Goal: Task Accomplishment & Management: Use online tool/utility

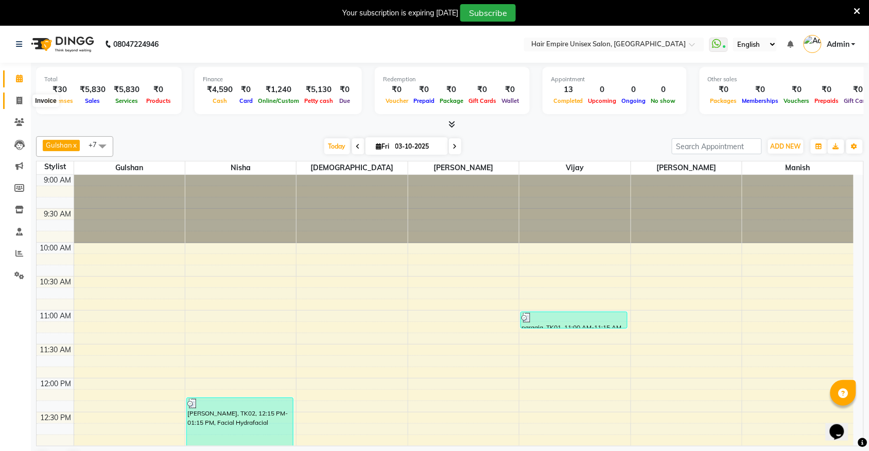
click at [20, 99] on icon at bounding box center [19, 101] width 6 height 8
select select "service"
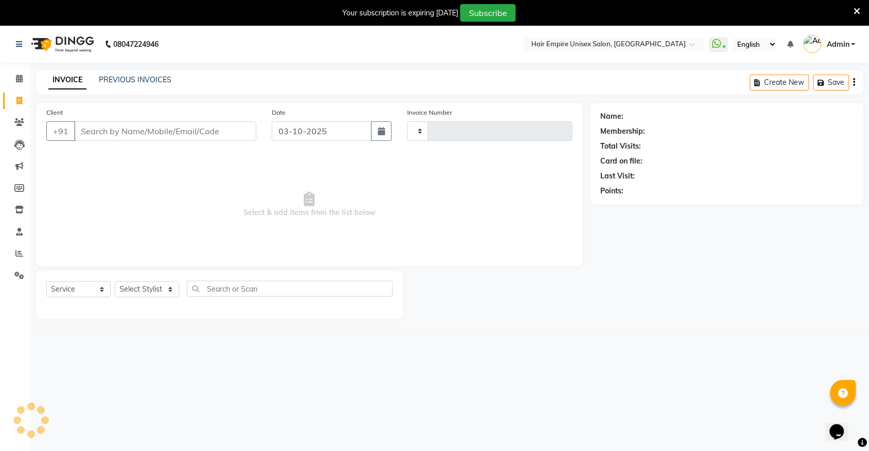
type input "2200"
select select "5055"
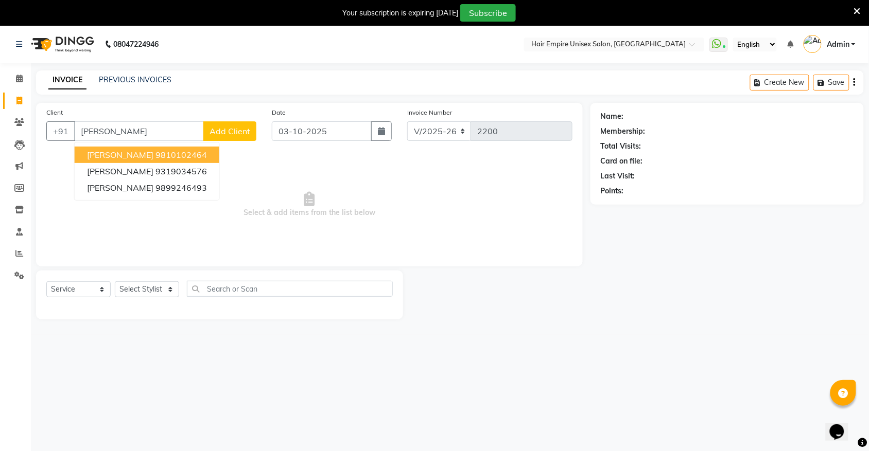
click at [111, 150] on span "Ms Meenu Varma" at bounding box center [120, 155] width 66 height 10
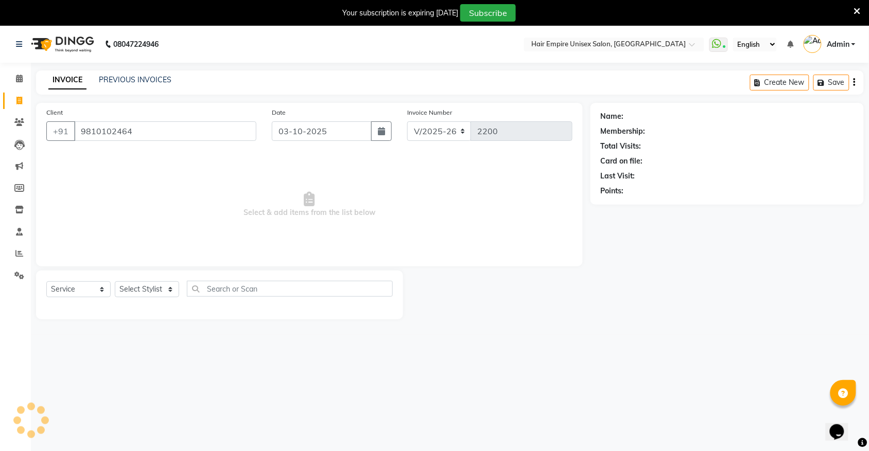
type input "9810102464"
click at [652, 117] on link "Ms Meenu Varma" at bounding box center [655, 116] width 58 height 11
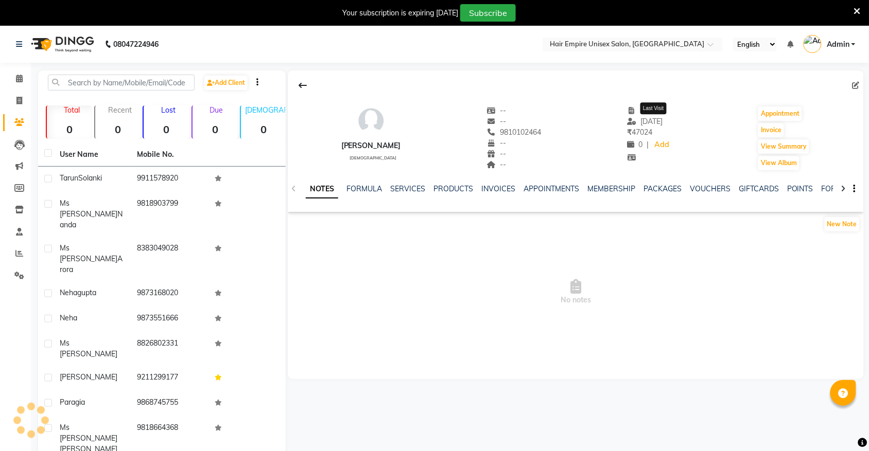
select select "en"
click at [410, 186] on link "SERVICES" at bounding box center [407, 188] width 35 height 9
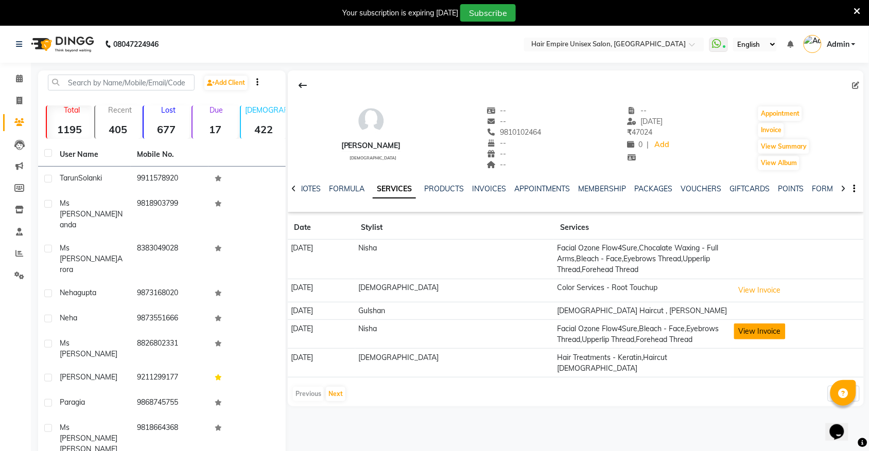
click at [749, 332] on button "View Invoice" at bounding box center [759, 332] width 51 height 16
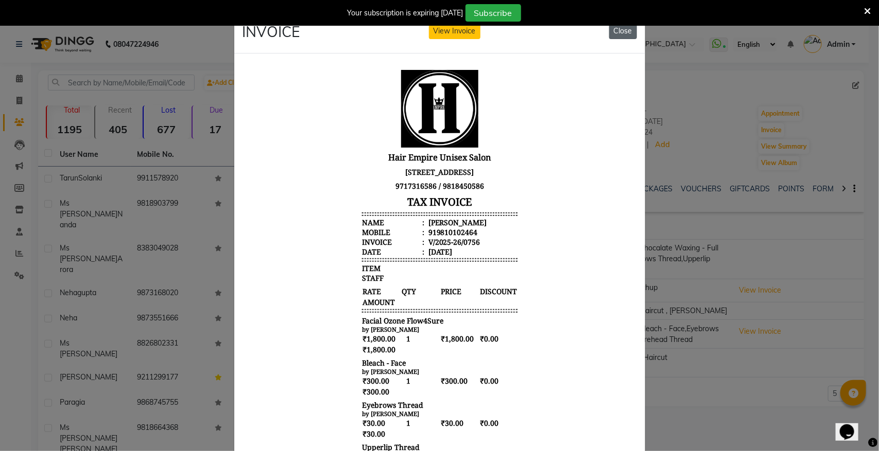
click at [620, 28] on button "Close" at bounding box center [623, 31] width 28 height 16
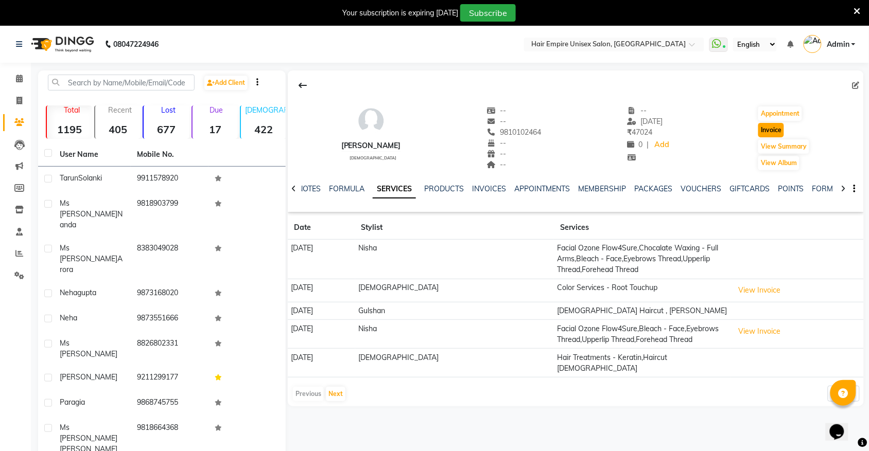
click at [771, 131] on button "Invoice" at bounding box center [771, 130] width 26 height 14
select select "service"
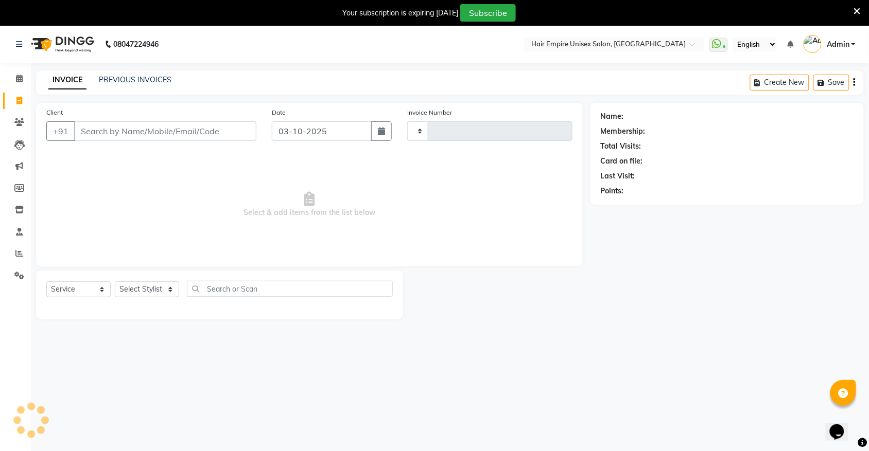
scroll to position [26, 0]
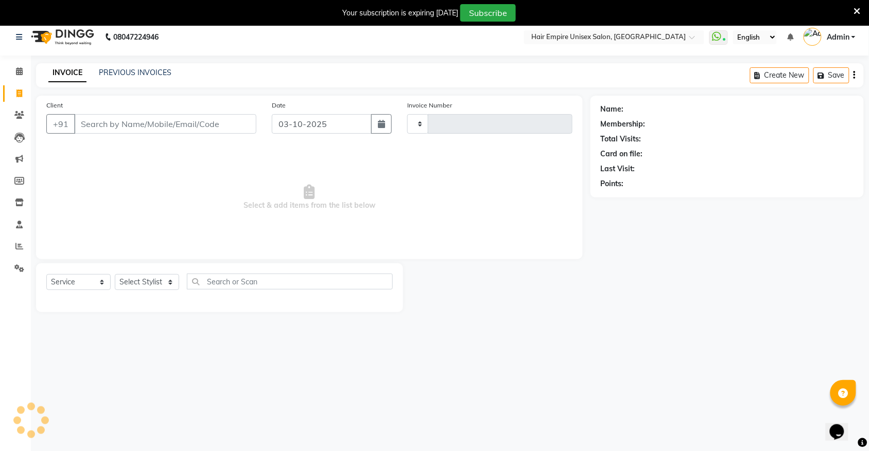
type input "2200"
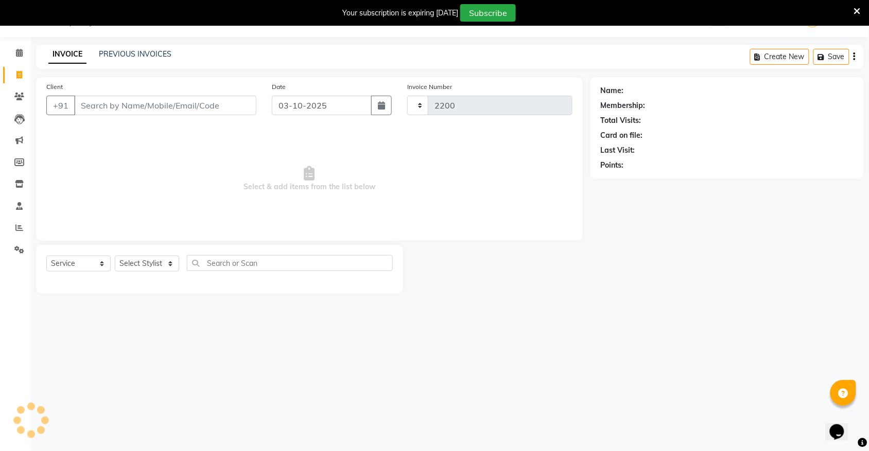
select select "5055"
type input "9810102464"
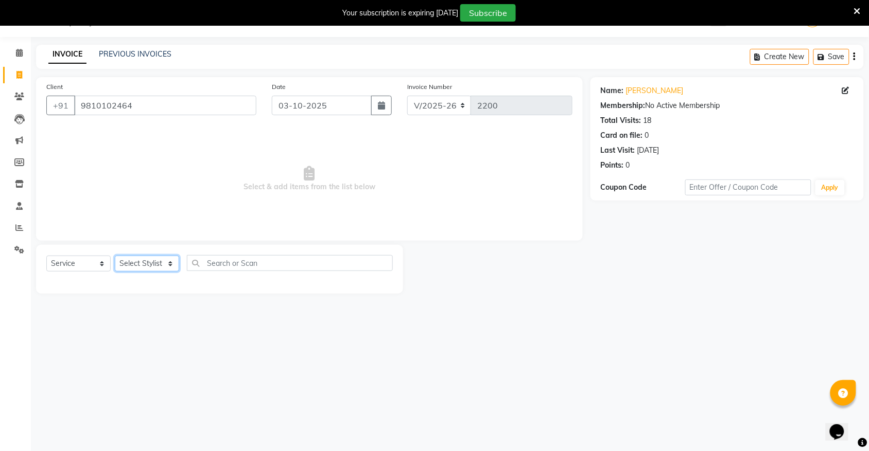
click at [148, 261] on select "Select Stylist [PERSON_NAME] [PERSON_NAME] [PERSON_NAME] Nisha [PERSON_NAME] [P…" at bounding box center [147, 264] width 64 height 16
select select "31810"
click at [115, 256] on select "Select Stylist [PERSON_NAME] [PERSON_NAME] [PERSON_NAME] Nisha [PERSON_NAME] [P…" at bounding box center [147, 264] width 64 height 16
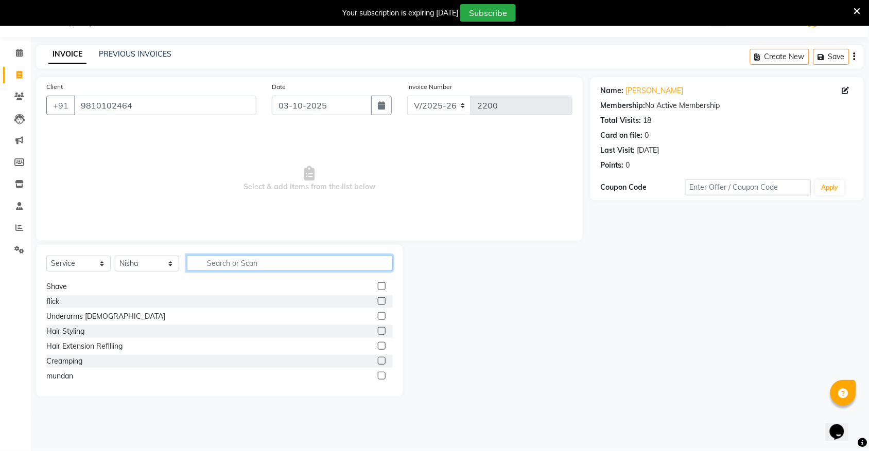
click at [286, 259] on input "text" at bounding box center [290, 263] width 206 height 16
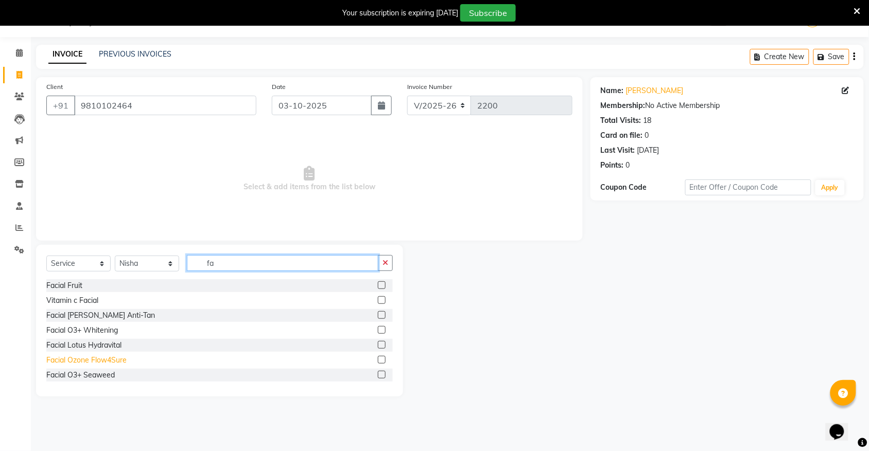
type input "fa"
click at [126, 359] on div "Facial Ozone Flow4Sure" at bounding box center [86, 360] width 80 height 11
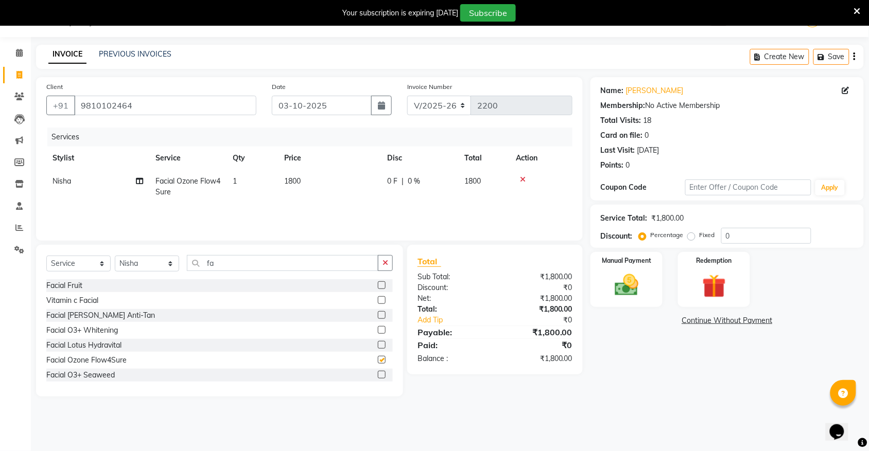
checkbox input "false"
click at [384, 260] on icon "button" at bounding box center [385, 262] width 6 height 7
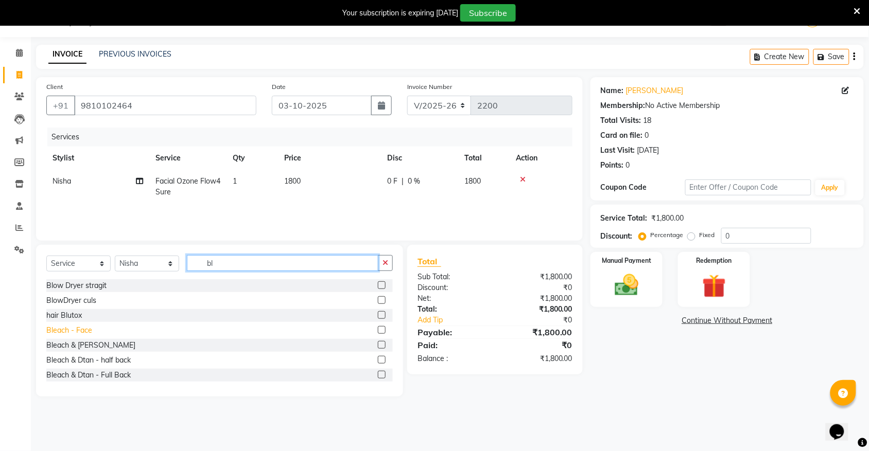
type input "bl"
click at [91, 333] on div "Bleach - Face" at bounding box center [69, 330] width 46 height 11
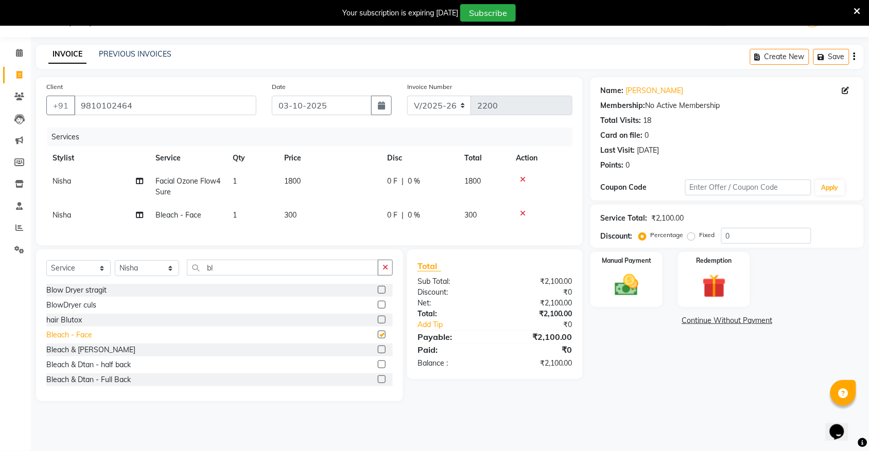
checkbox input "false"
click at [385, 271] on icon "button" at bounding box center [385, 267] width 6 height 7
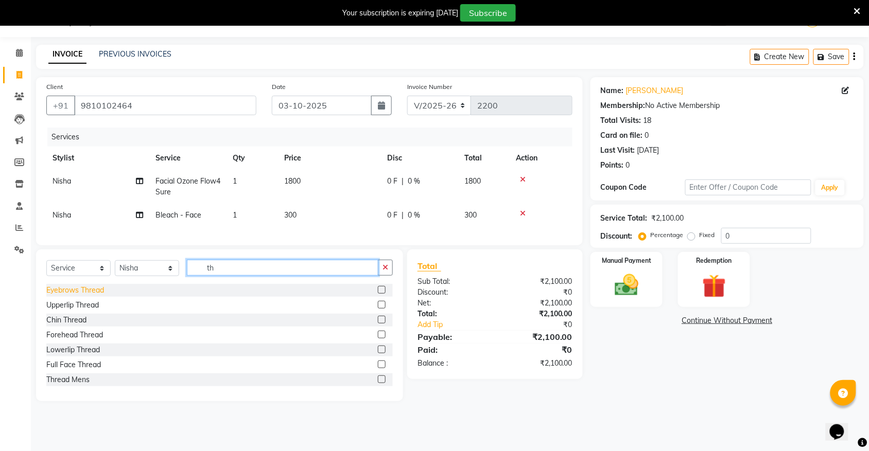
type input "th"
click at [96, 296] on div "Eyebrows Thread" at bounding box center [75, 290] width 58 height 11
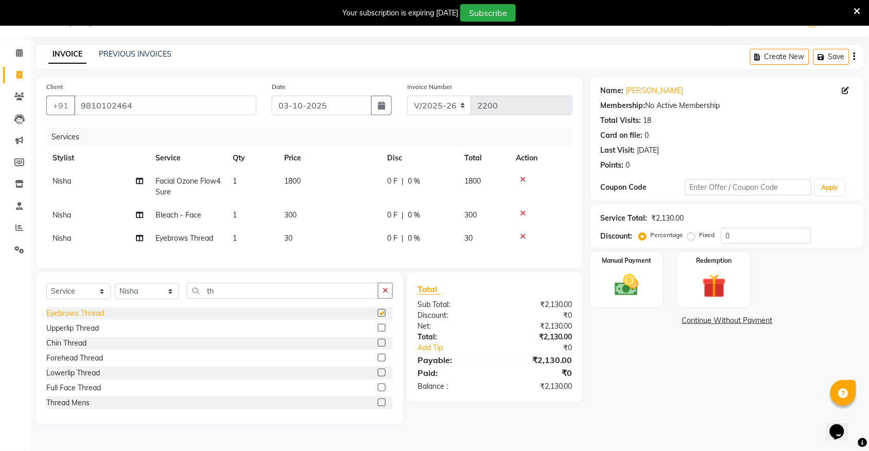
checkbox input "false"
click at [95, 334] on div "Upperlip Thread" at bounding box center [72, 328] width 53 height 11
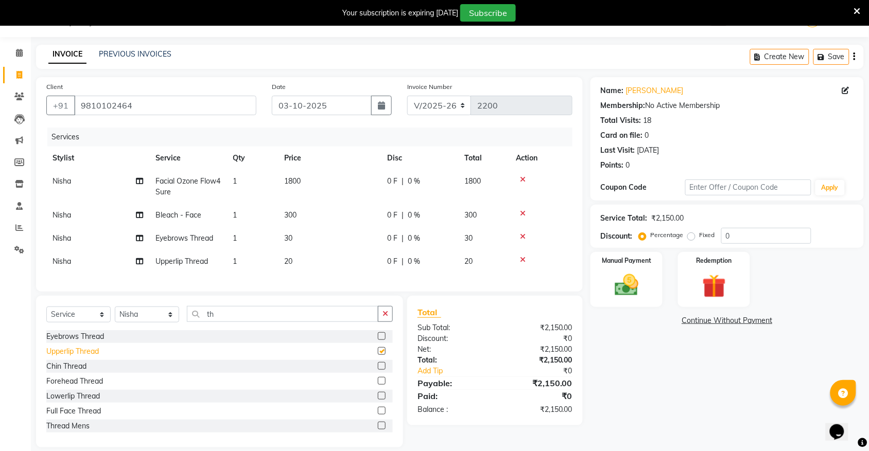
checkbox input "false"
click at [85, 387] on div "Forehead Thread" at bounding box center [74, 381] width 57 height 11
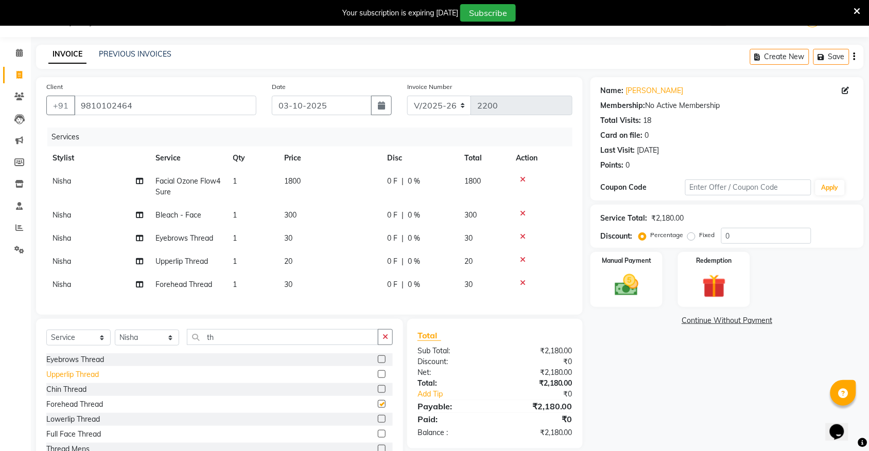
checkbox input "false"
click at [134, 345] on select "Select Stylist [PERSON_NAME] [PERSON_NAME] [PERSON_NAME] Nisha [PERSON_NAME] [P…" at bounding box center [147, 338] width 64 height 16
select select "31821"
click at [115, 339] on select "Select Stylist [PERSON_NAME] [PERSON_NAME] [PERSON_NAME] Nisha [PERSON_NAME] [P…" at bounding box center [147, 338] width 64 height 16
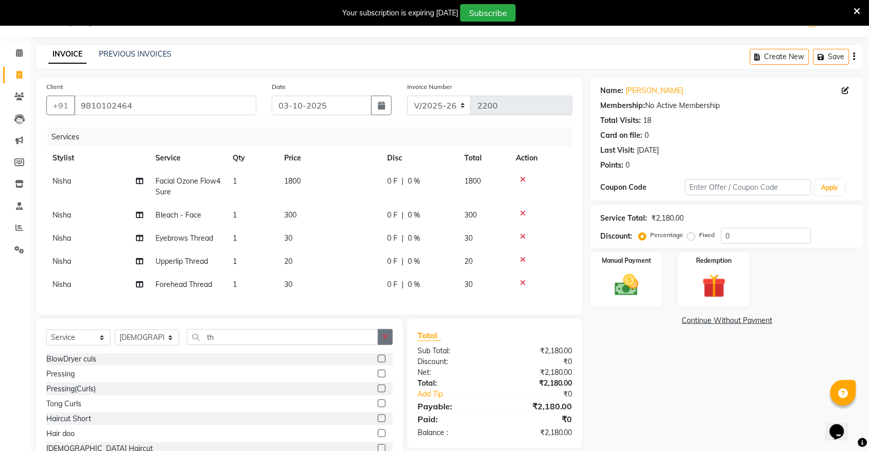
click at [381, 345] on button "button" at bounding box center [385, 337] width 15 height 16
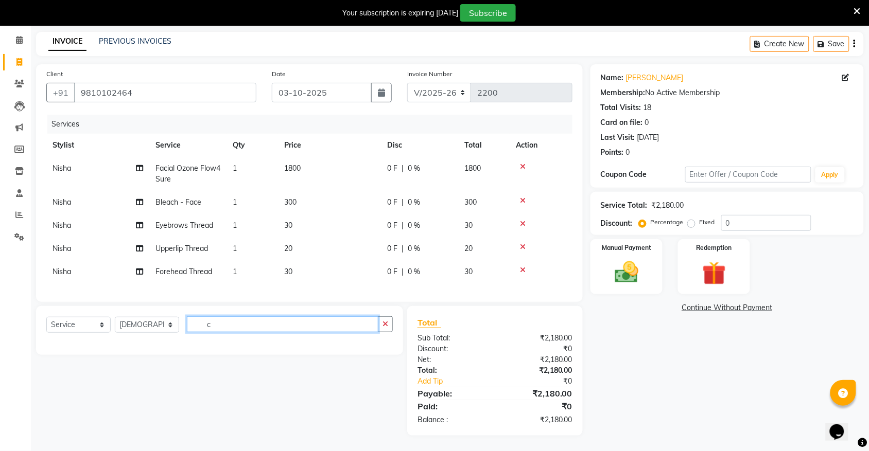
scroll to position [70, 0]
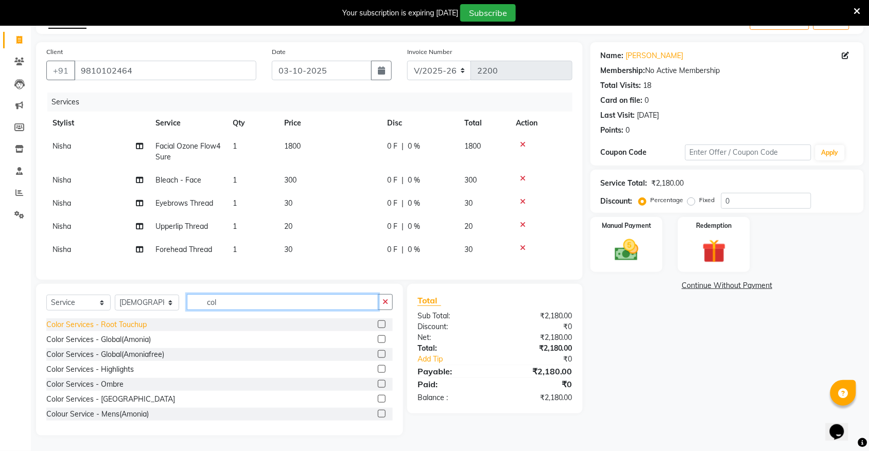
type input "col"
click at [136, 325] on div "Color Services - Root Touchup" at bounding box center [96, 325] width 100 height 11
checkbox input "false"
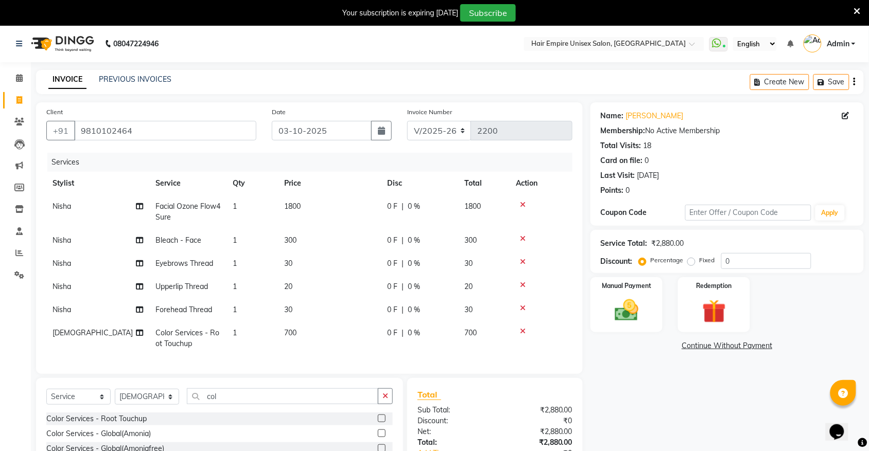
scroll to position [0, 0]
click at [830, 82] on button "Save" at bounding box center [831, 83] width 36 height 16
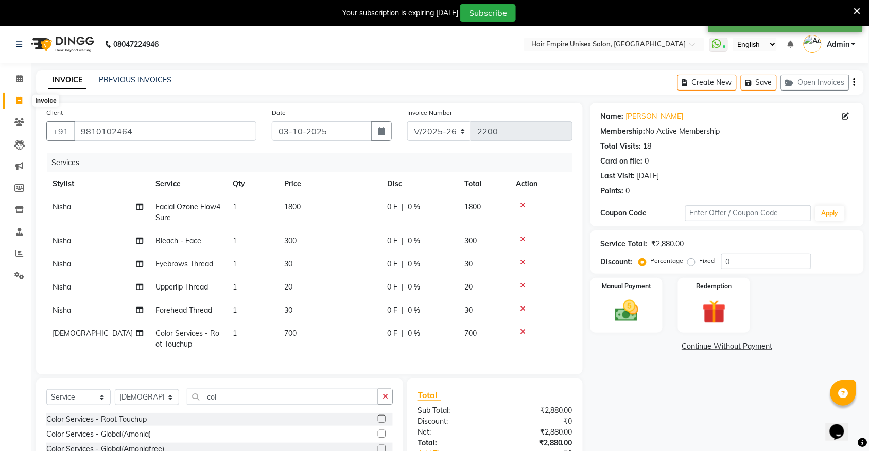
click at [19, 99] on icon at bounding box center [19, 101] width 6 height 8
select select "service"
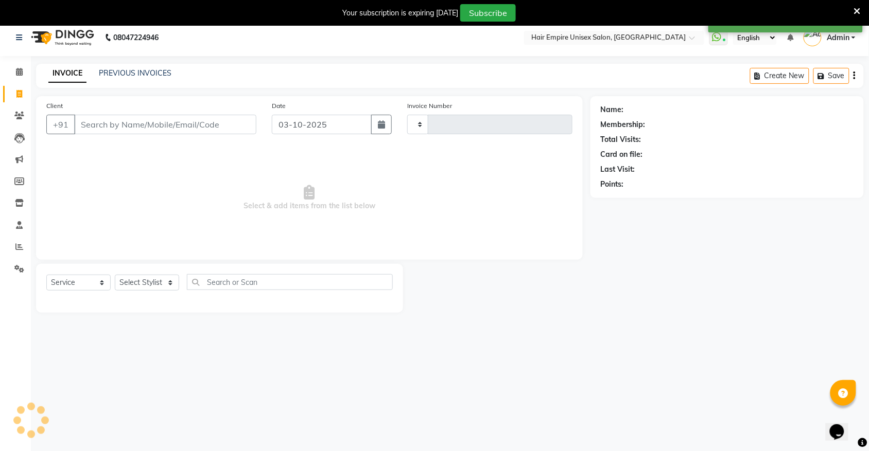
type input "2200"
select select "5055"
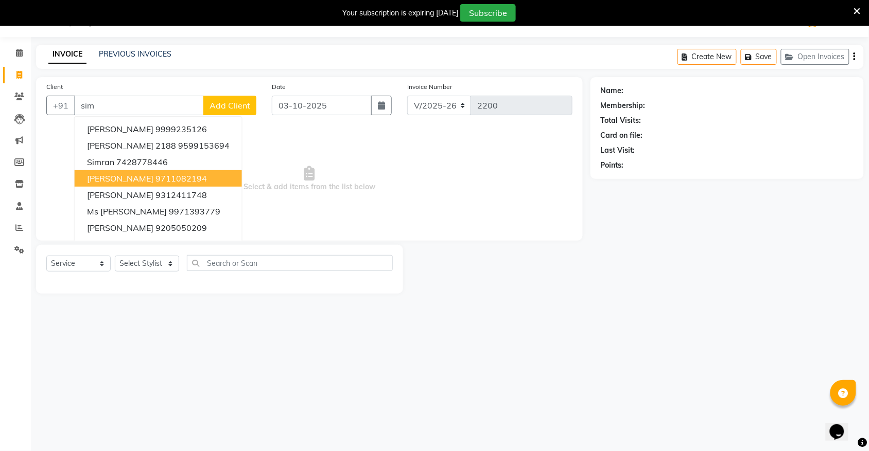
click at [160, 184] on button "Ms Simar Vij 9711082194" at bounding box center [158, 178] width 167 height 16
type input "9711082194"
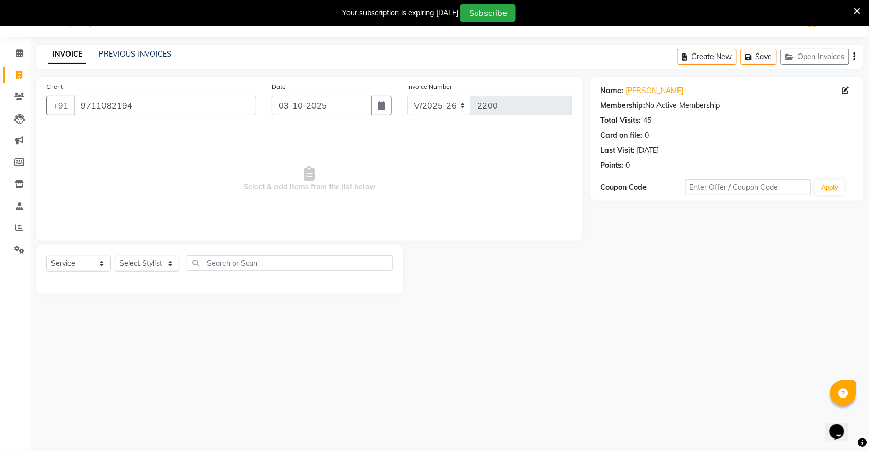
scroll to position [0, 0]
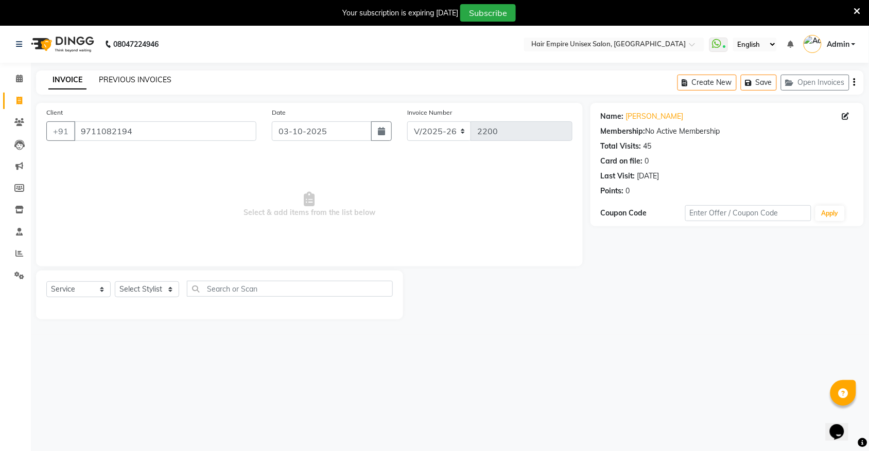
click at [139, 77] on link "PREVIOUS INVOICES" at bounding box center [135, 79] width 73 height 9
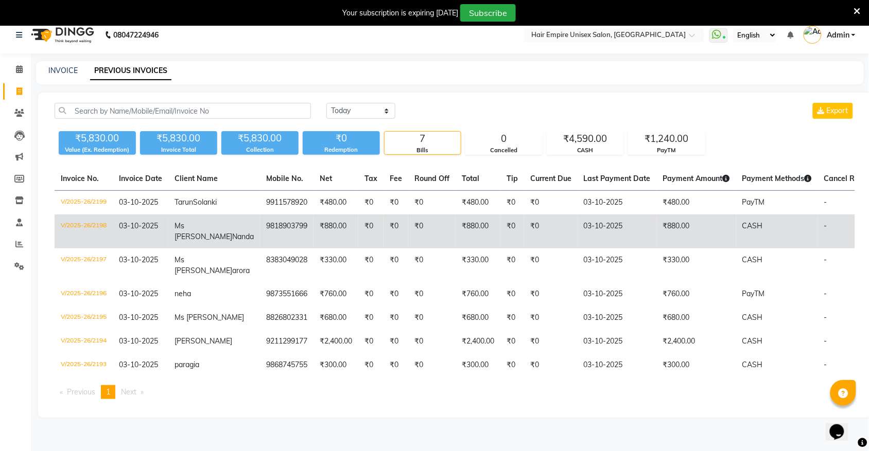
scroll to position [26, 0]
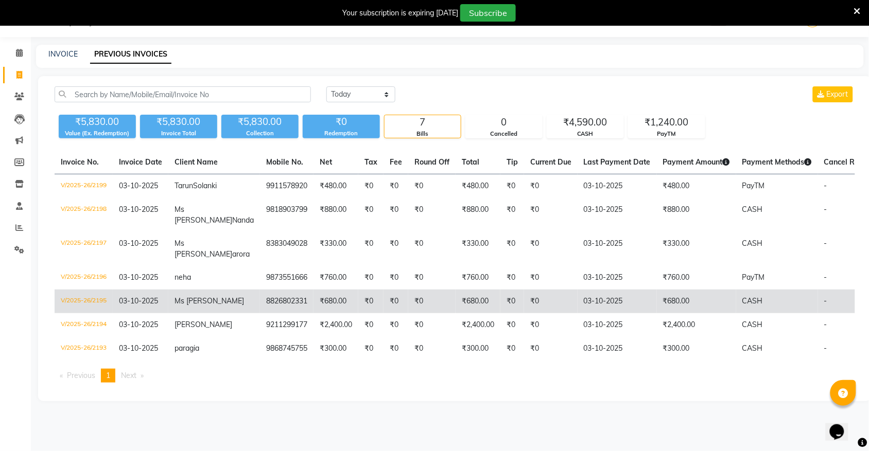
click at [191, 306] on span "Ms [PERSON_NAME]" at bounding box center [208, 300] width 69 height 9
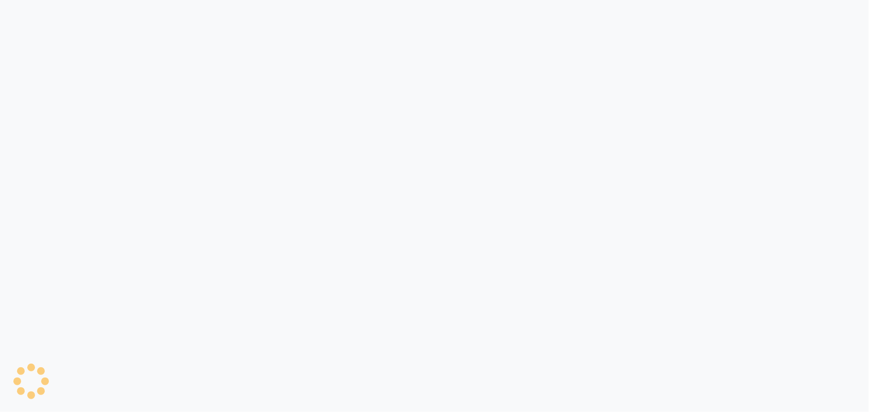
click at [224, 281] on div at bounding box center [434, 206] width 869 height 412
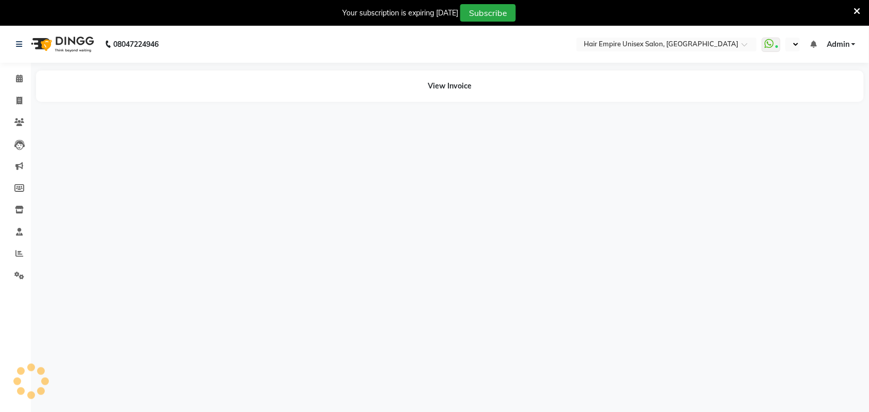
select select "en"
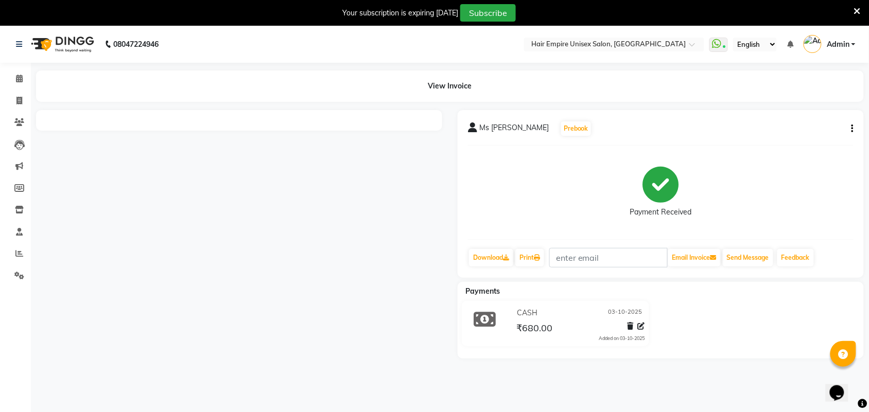
click at [850, 124] on button "button" at bounding box center [850, 129] width 6 height 11
click at [802, 124] on div "Edit Item Staff" at bounding box center [801, 129] width 71 height 13
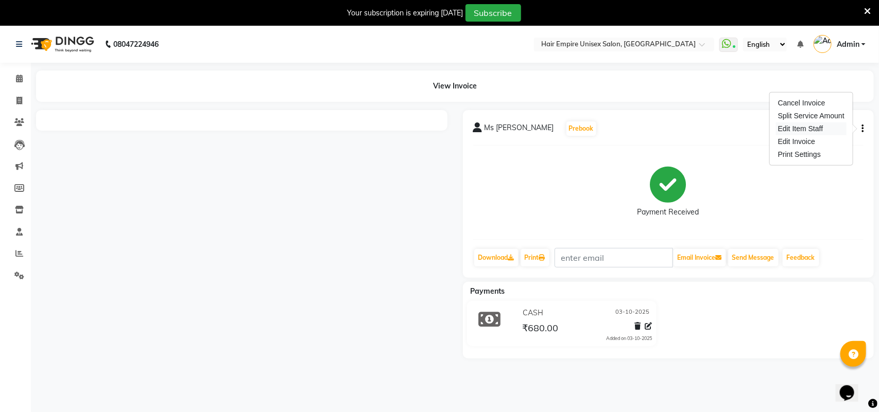
select select "31808"
select select "31810"
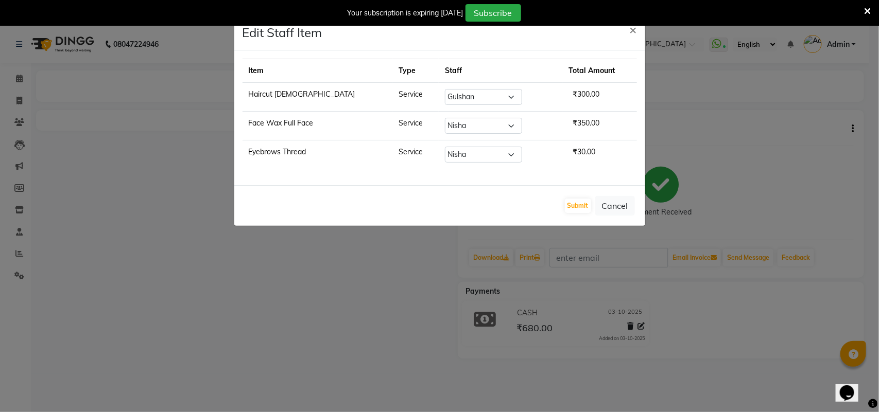
click at [24, 99] on ngb-modal-window "Edit Staff Item × Item Type Staff Total Amount Haircut ladies Service Select an…" at bounding box center [439, 206] width 879 height 412
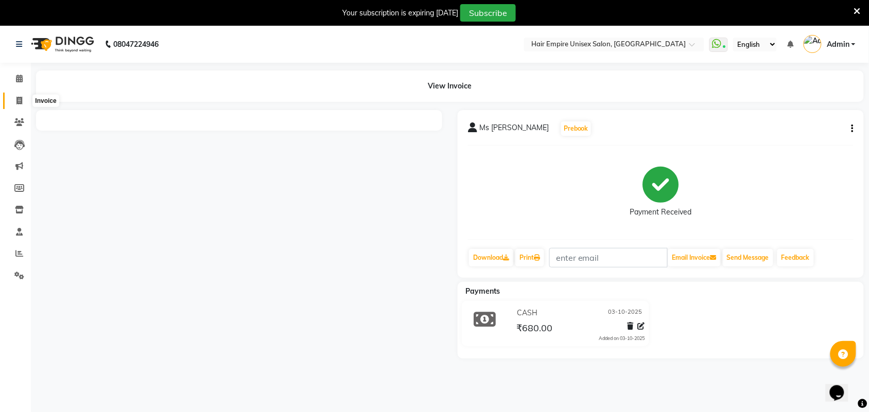
click at [16, 98] on icon at bounding box center [19, 101] width 6 height 8
select select "service"
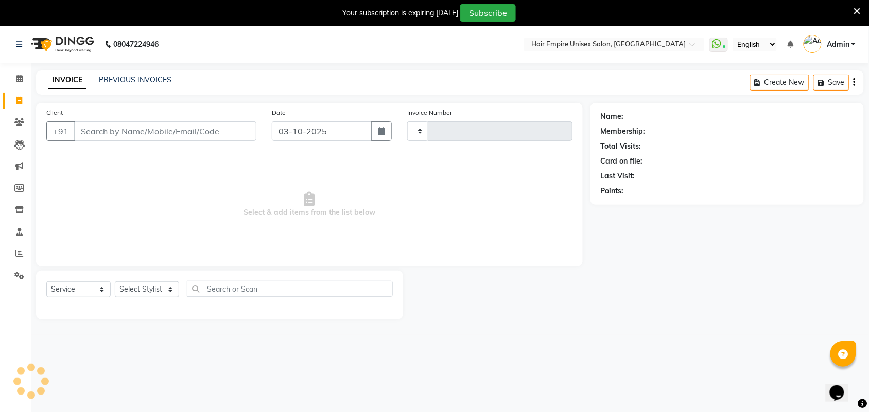
scroll to position [26, 0]
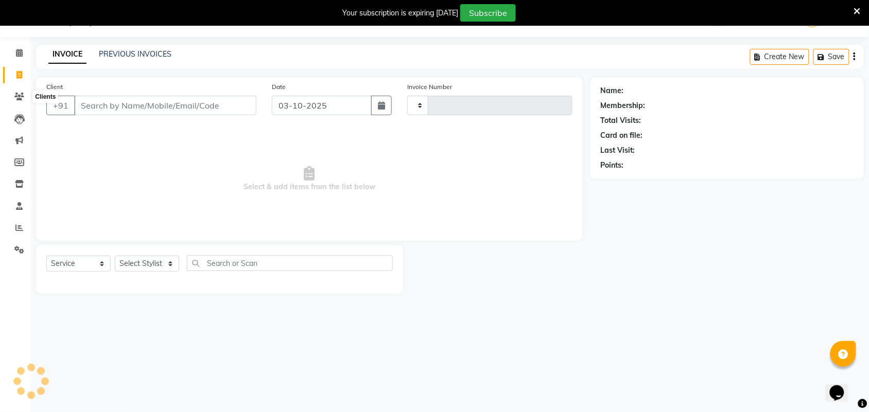
type input "2200"
select select "5055"
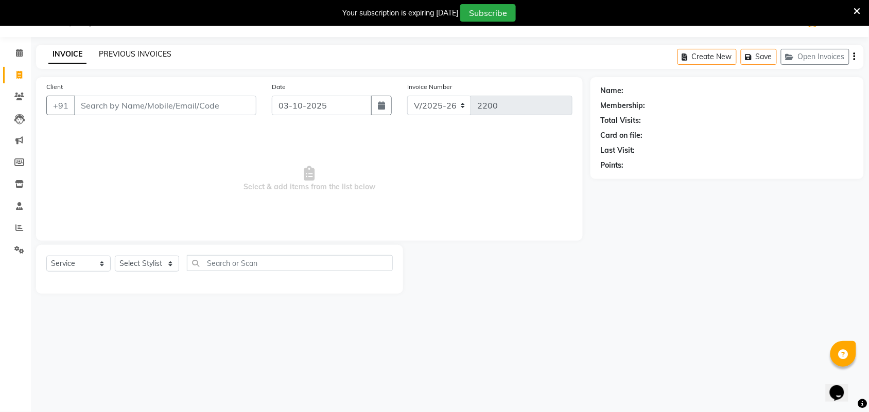
click at [154, 54] on link "PREVIOUS INVOICES" at bounding box center [135, 53] width 73 height 9
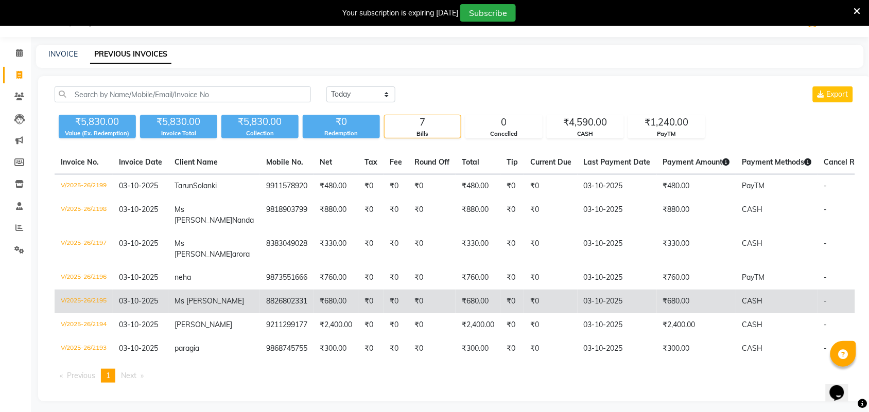
click at [199, 306] on span "Ms [PERSON_NAME]" at bounding box center [208, 300] width 69 height 9
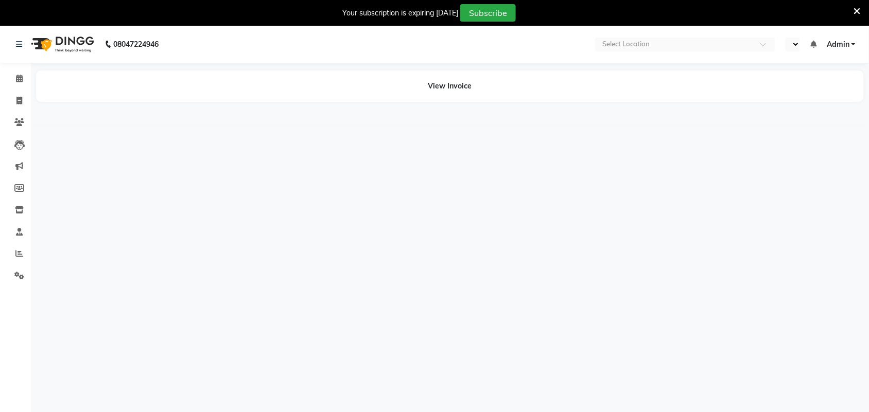
select select "en"
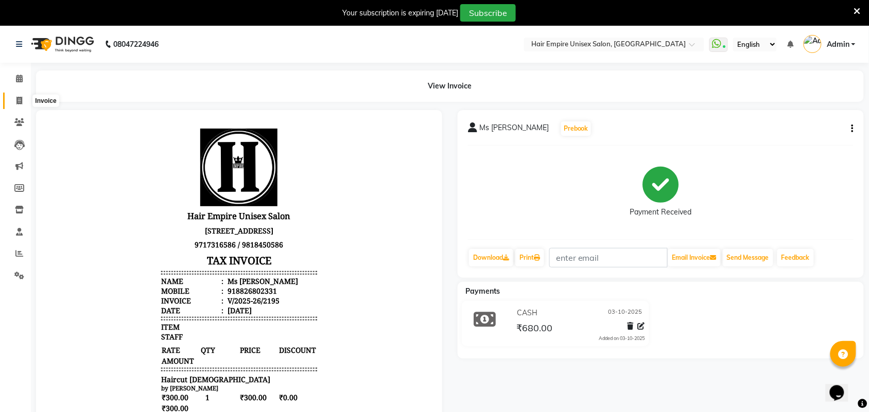
click at [21, 99] on icon at bounding box center [19, 101] width 6 height 8
select select "service"
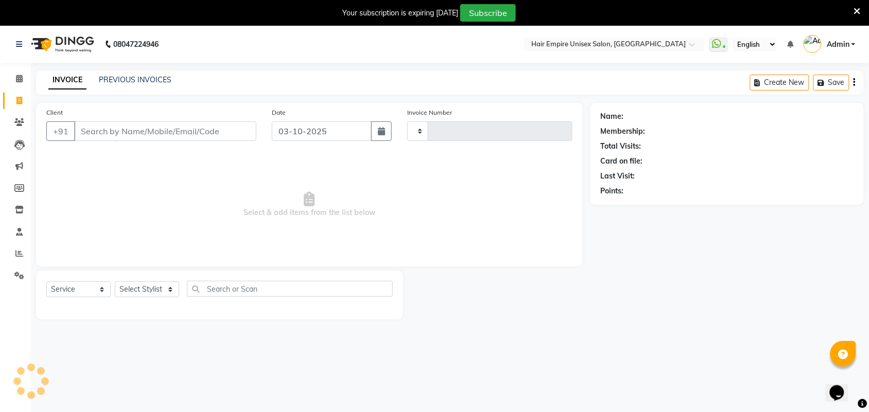
scroll to position [26, 0]
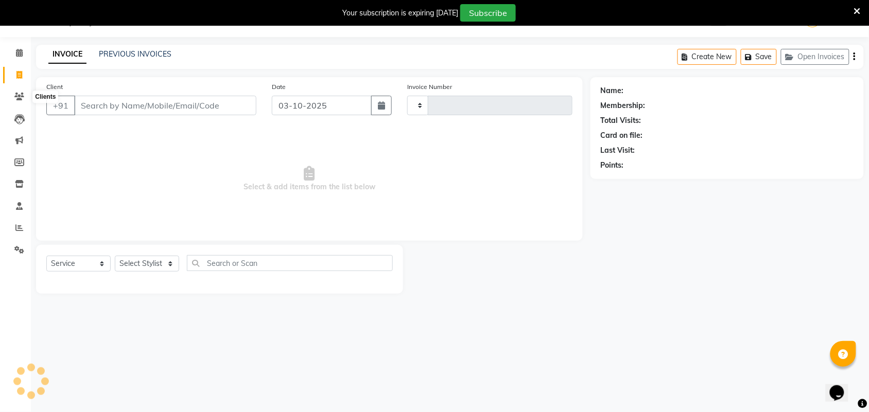
type input "2200"
select select "5055"
click at [19, 227] on icon at bounding box center [19, 228] width 8 height 8
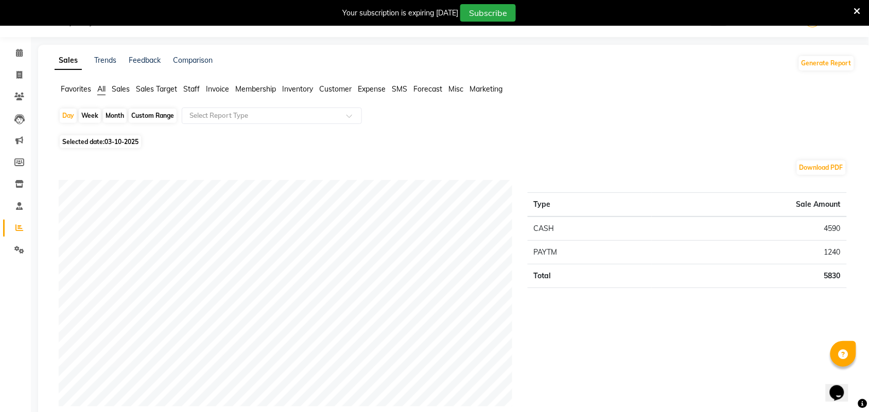
click at [194, 84] on li "Staff" at bounding box center [191, 89] width 16 height 11
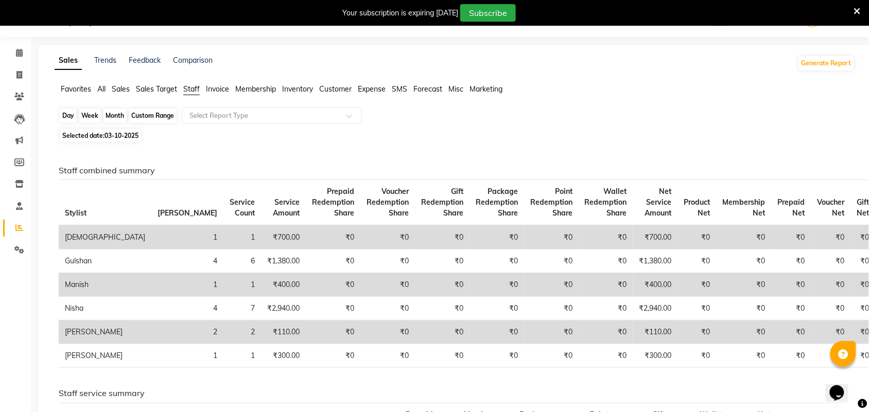
click at [65, 118] on div "Day" at bounding box center [68, 116] width 17 height 14
select select "10"
select select "2025"
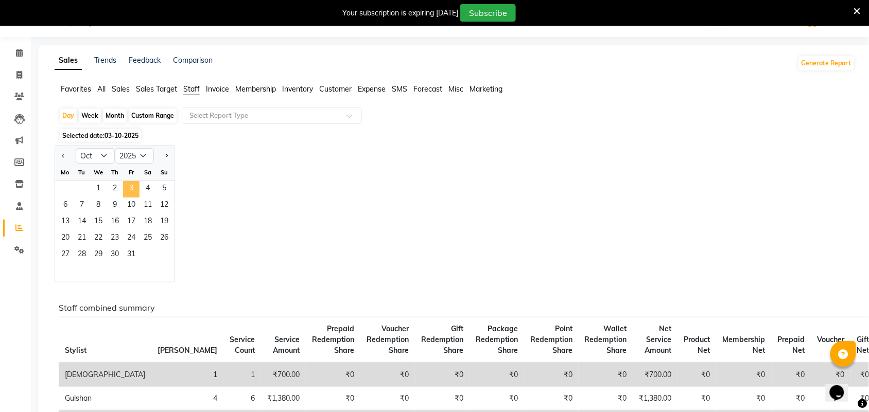
click at [130, 186] on span "3" at bounding box center [131, 189] width 16 height 16
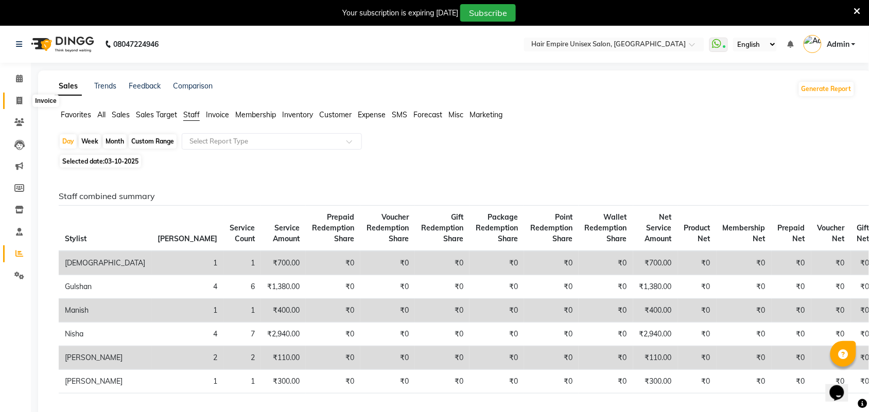
click at [21, 97] on icon at bounding box center [19, 101] width 6 height 8
select select "service"
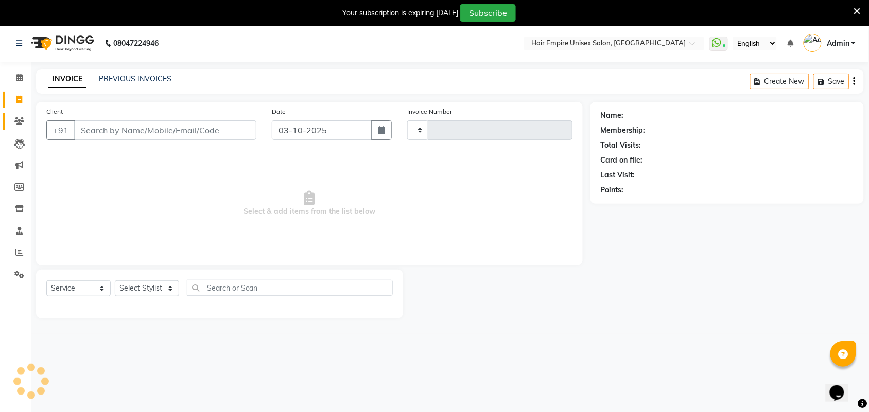
type input "2200"
select select "5055"
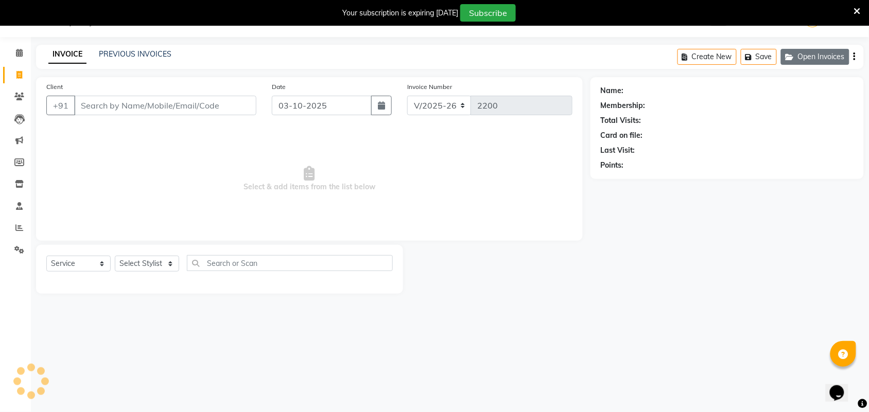
click at [812, 63] on button "Open Invoices" at bounding box center [815, 57] width 68 height 16
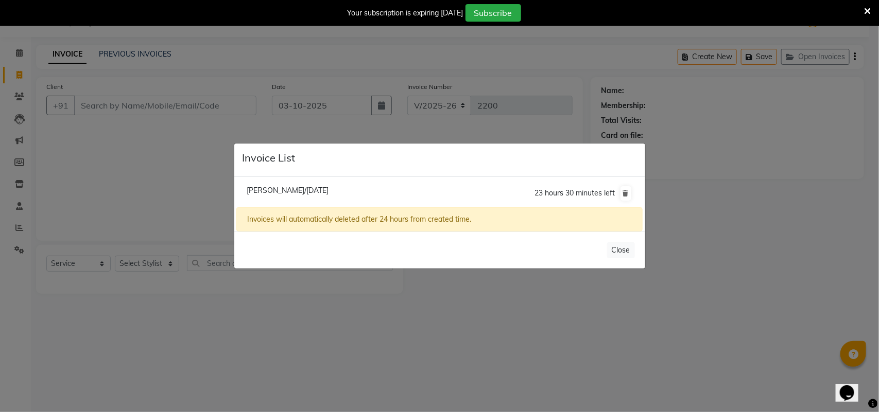
click at [296, 189] on span "[PERSON_NAME]/[DATE]" at bounding box center [288, 190] width 82 height 9
type input "9810102464"
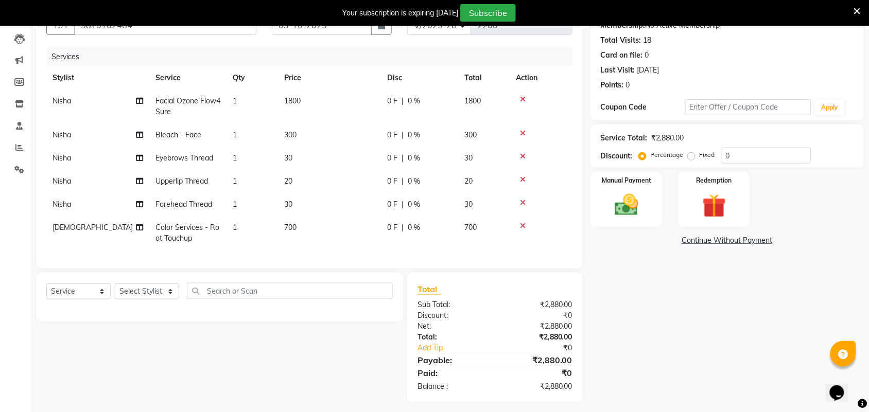
scroll to position [121, 0]
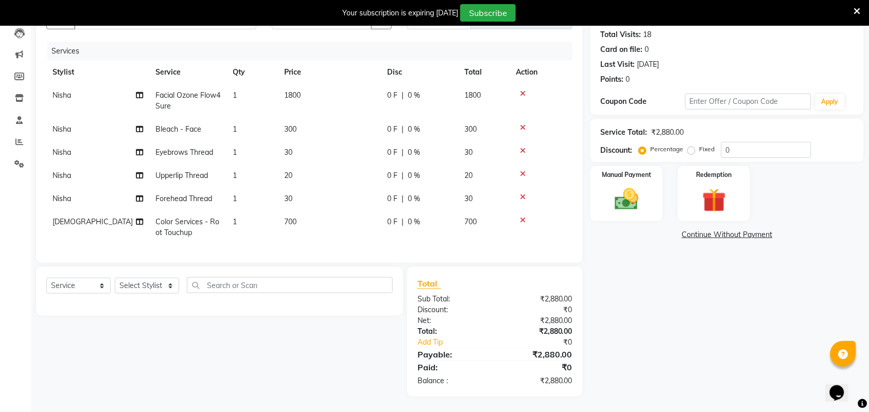
click at [292, 217] on span "700" at bounding box center [290, 221] width 12 height 9
select select "31821"
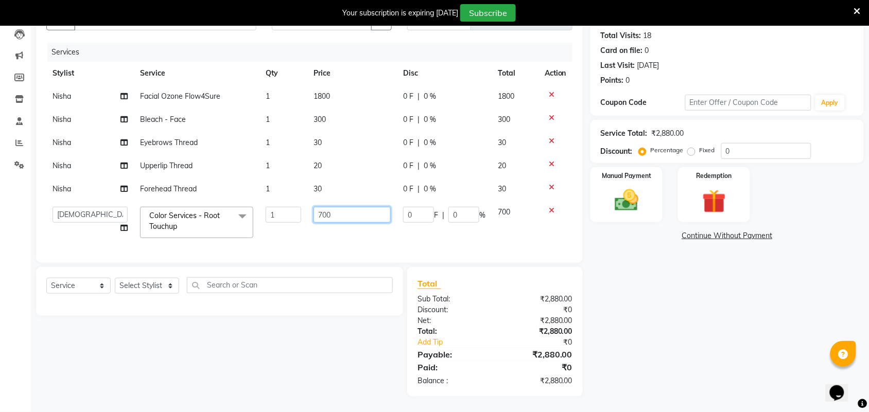
click at [337, 207] on input "700" at bounding box center [351, 215] width 77 height 16
type input "7"
type input "1400"
click at [155, 287] on select "Select Stylist [PERSON_NAME] [PERSON_NAME] [PERSON_NAME] Nisha [PERSON_NAME] [P…" at bounding box center [147, 286] width 64 height 16
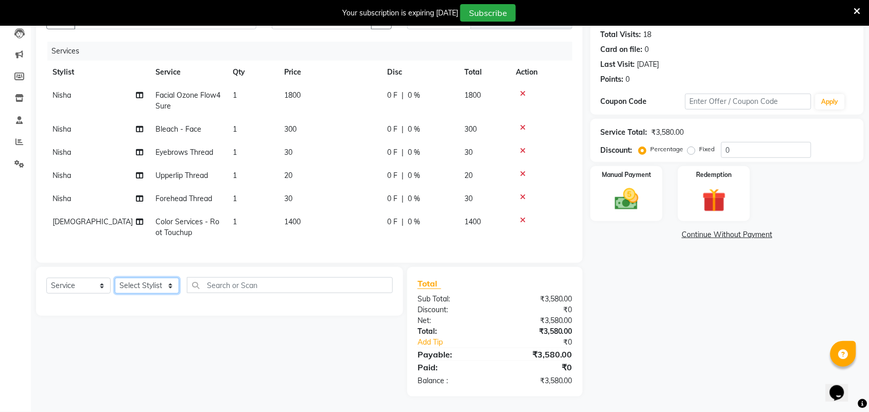
select select "31821"
click at [115, 278] on select "Select Stylist [PERSON_NAME] [PERSON_NAME] [PERSON_NAME] Nisha [PERSON_NAME] [P…" at bounding box center [147, 286] width 64 height 16
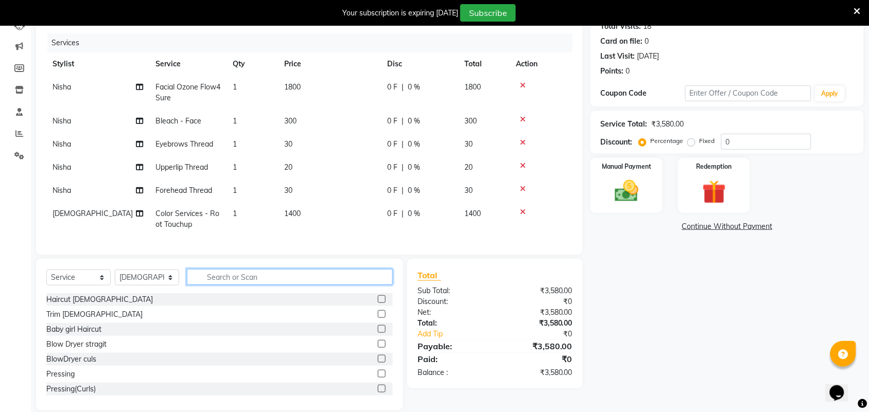
click at [220, 285] on input "text" at bounding box center [290, 277] width 206 height 16
type input "ha"
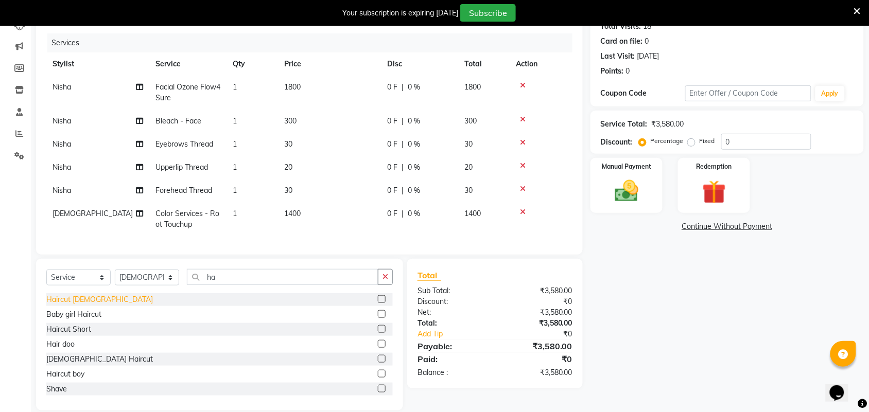
click at [75, 305] on div "Haircut [DEMOGRAPHIC_DATA]" at bounding box center [99, 299] width 107 height 11
checkbox input "false"
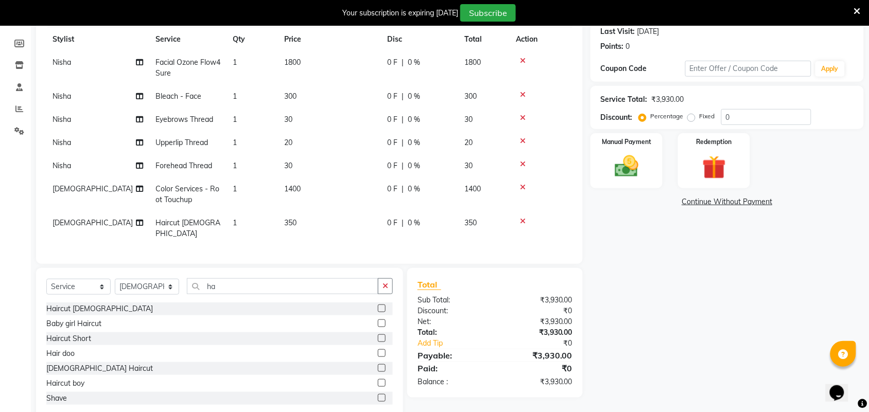
scroll to position [166, 0]
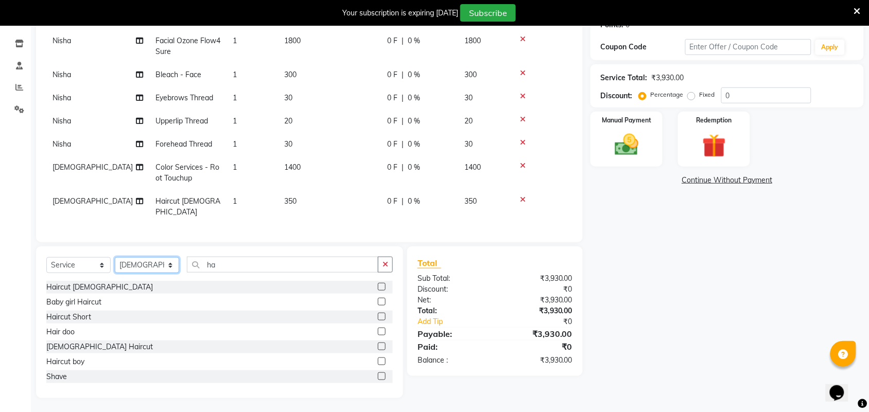
click at [147, 266] on select "Select Stylist [PERSON_NAME] [PERSON_NAME] [PERSON_NAME] Nisha [PERSON_NAME] [P…" at bounding box center [147, 265] width 64 height 16
select select "89725"
click at [115, 257] on select "Select Stylist [PERSON_NAME] [PERSON_NAME] [PERSON_NAME] Nisha [PERSON_NAME] [P…" at bounding box center [147, 265] width 64 height 16
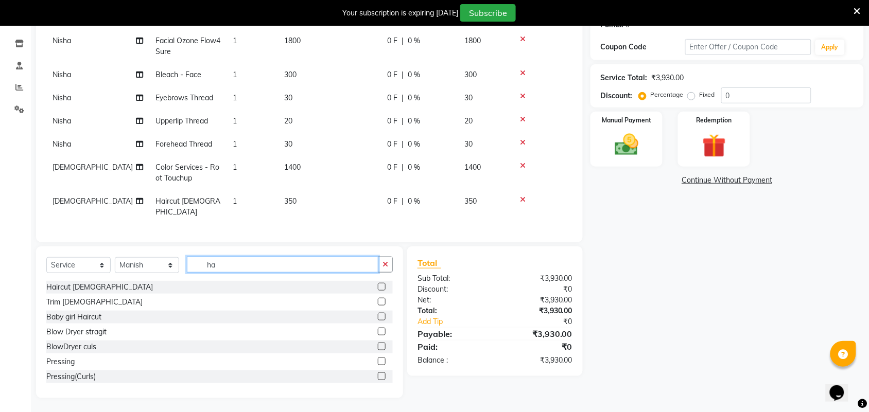
click at [273, 260] on input "ha" at bounding box center [282, 265] width 191 height 16
type input "h"
type input "nai"
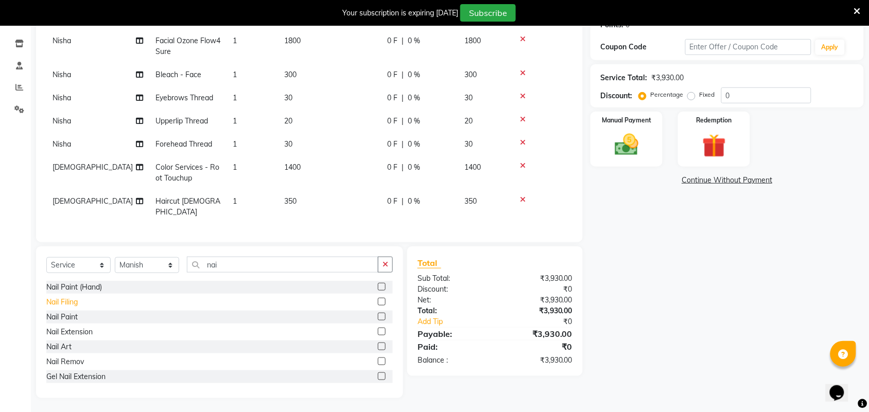
click at [63, 299] on div "Nail Filing" at bounding box center [61, 302] width 31 height 11
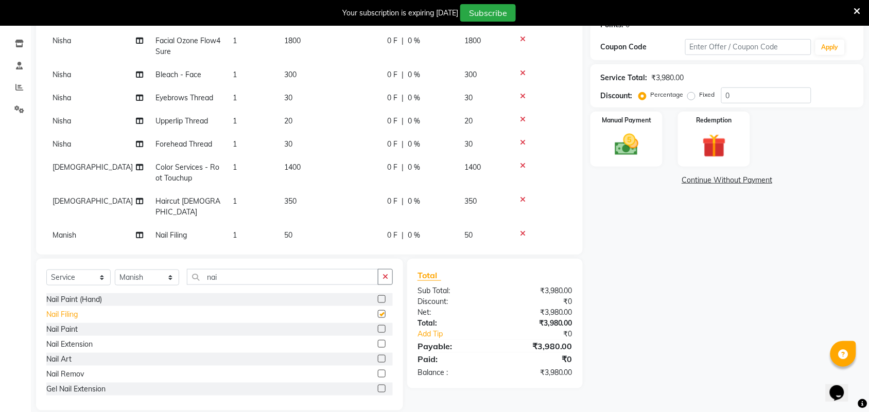
checkbox input "false"
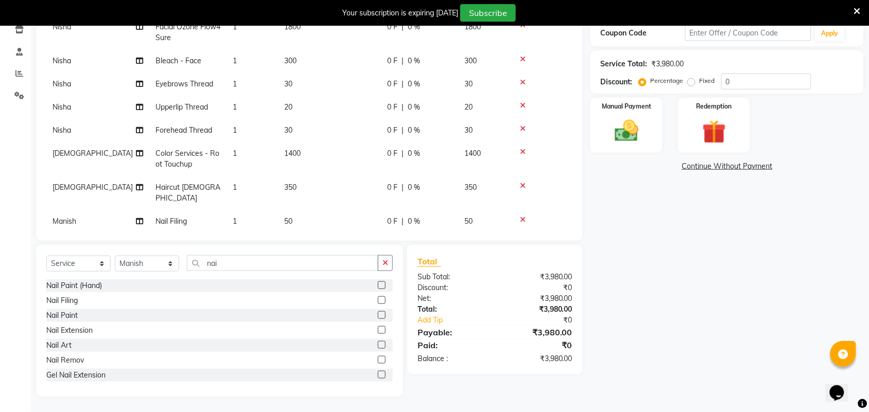
scroll to position [116, 0]
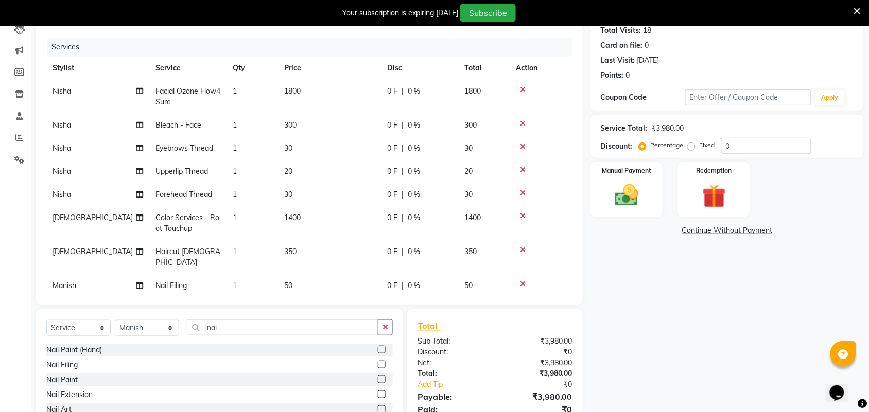
click at [308, 217] on td "1400" at bounding box center [329, 223] width 103 height 34
select select "31821"
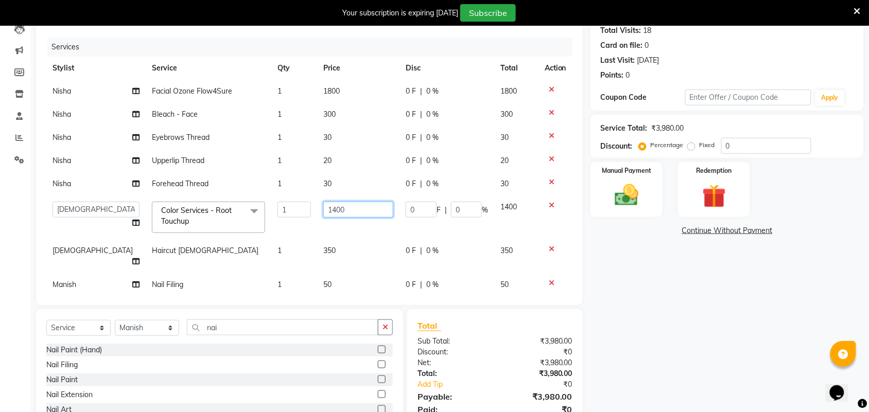
click at [361, 208] on input "1400" at bounding box center [358, 210] width 70 height 16
click at [341, 247] on td "350" at bounding box center [358, 256] width 82 height 34
select select "31821"
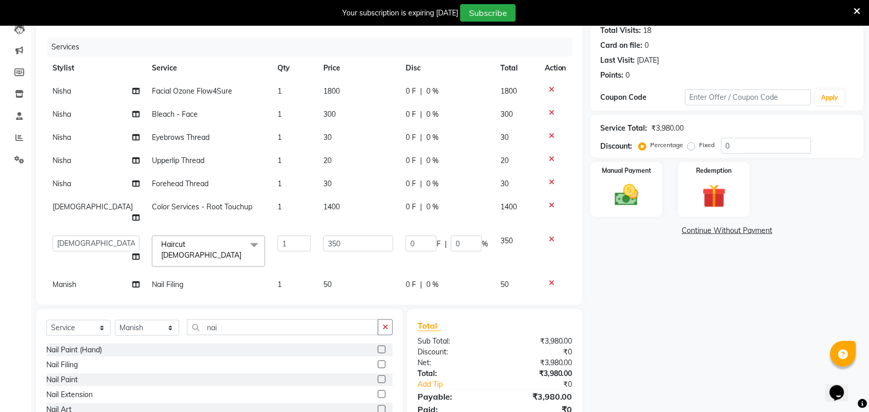
click at [342, 205] on td "1400" at bounding box center [358, 213] width 82 height 34
select select "31821"
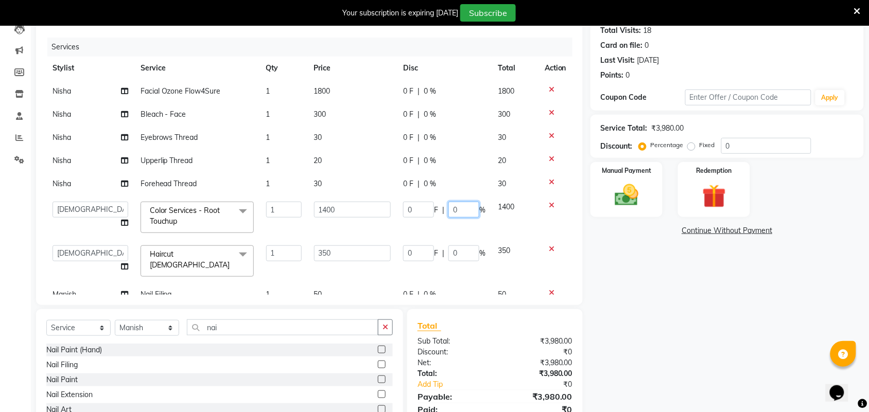
click at [450, 210] on input "0" at bounding box center [463, 210] width 31 height 16
type input "10"
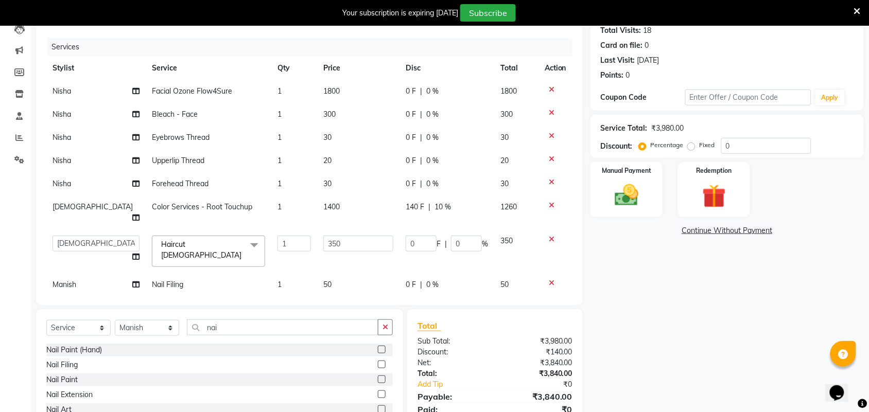
click at [453, 226] on tbody "Nisha Facial Ozone Flow4Sure 1 1800 0 F | 0 % 1800 Nisha Bleach - Face 1 300 0 …" at bounding box center [309, 188] width 526 height 217
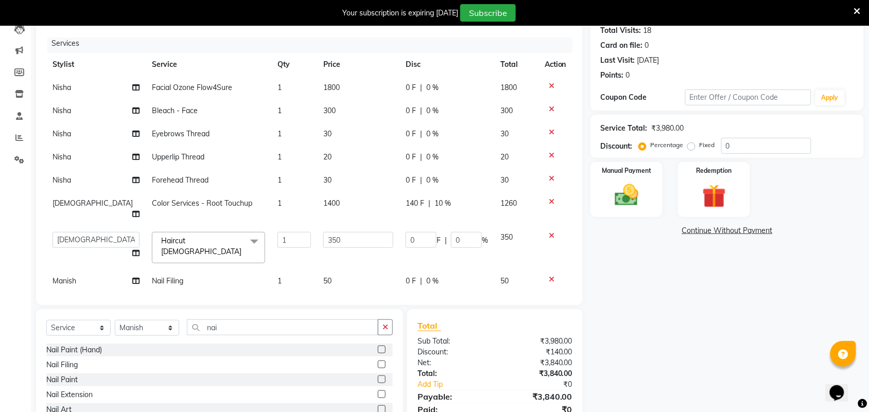
scroll to position [0, 0]
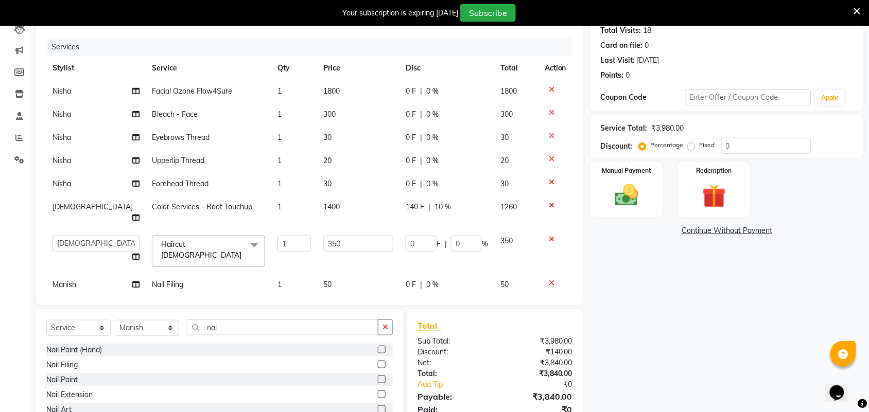
click at [439, 205] on span "10 %" at bounding box center [442, 207] width 16 height 11
select select "31821"
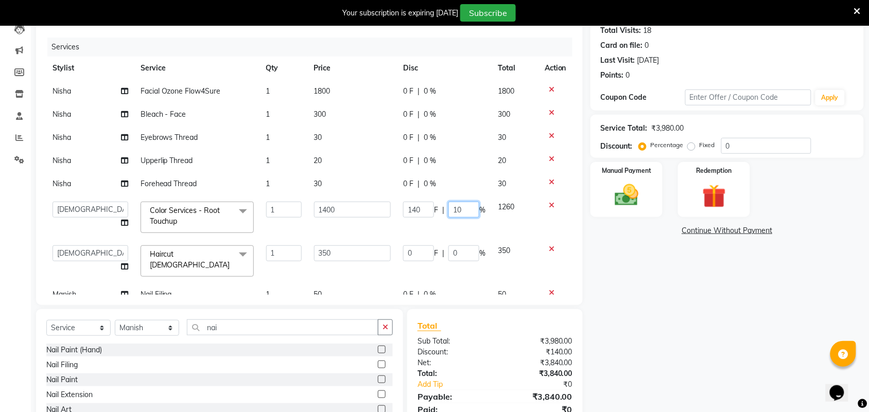
click at [459, 207] on input "10" at bounding box center [463, 210] width 31 height 16
type input "1"
click at [361, 233] on tbody "Nisha Facial Ozone Flow4Sure 1 1800 0 F | 0 % 1800 Nisha Bleach - Face 1 300 0 …" at bounding box center [309, 193] width 526 height 226
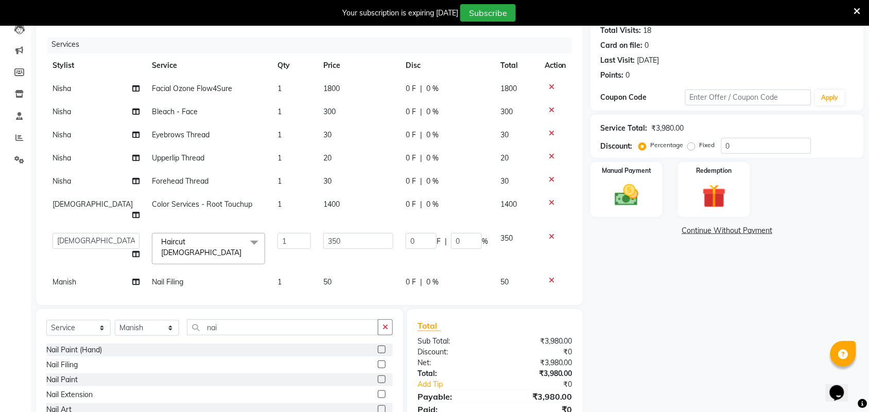
scroll to position [4, 0]
click at [368, 201] on td "1400" at bounding box center [358, 209] width 82 height 34
select select "31821"
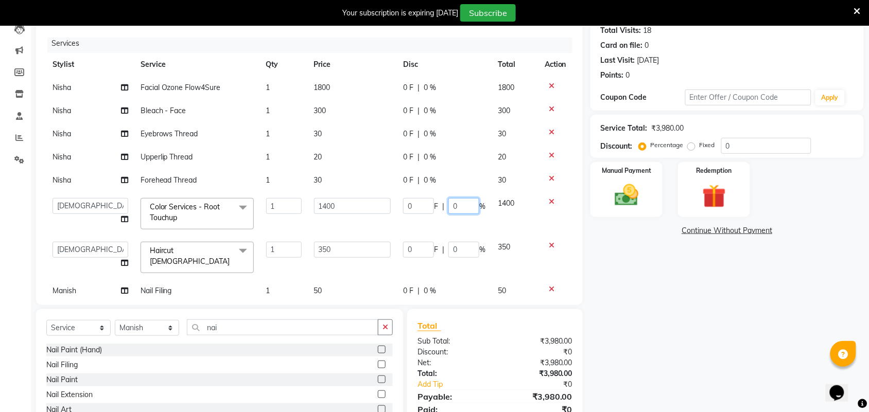
click at [459, 207] on input "0" at bounding box center [463, 206] width 31 height 16
type input "10"
click at [429, 223] on tbody "Nisha Facial Ozone Flow4Sure 1 1800 0 F | 0 % 1800 Nisha Bleach - Face 1 300 0 …" at bounding box center [309, 189] width 526 height 226
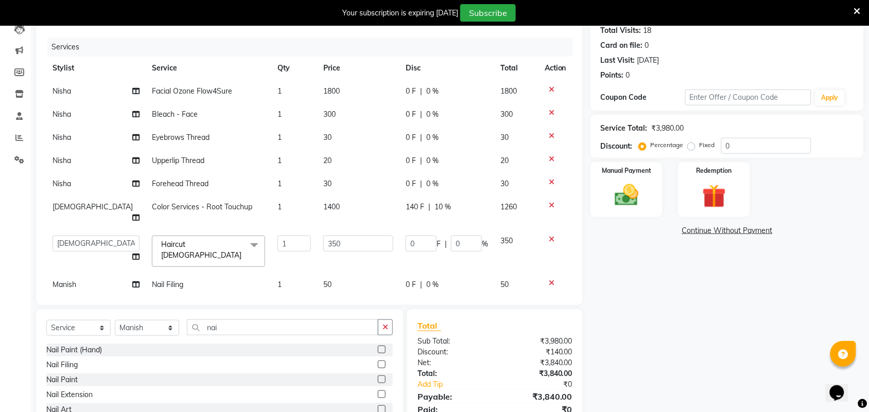
scroll to position [174, 0]
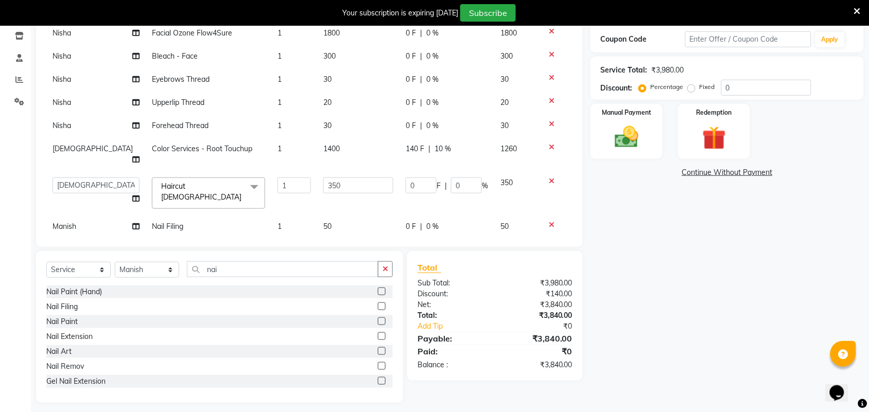
click at [443, 148] on span "10 %" at bounding box center [442, 149] width 16 height 11
select select "31821"
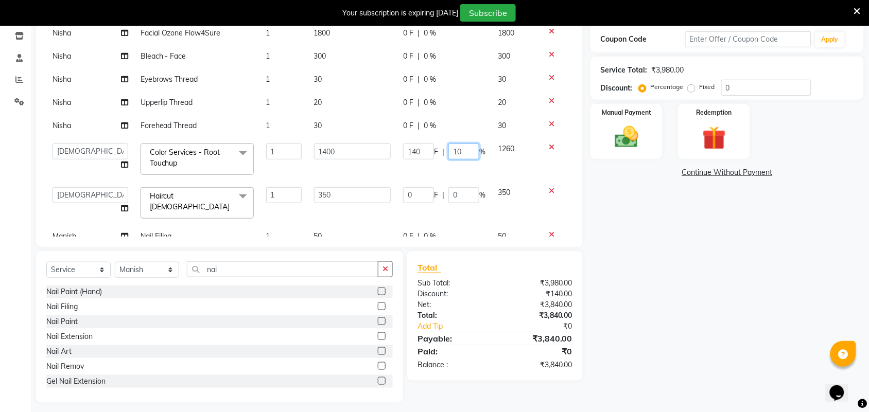
click at [455, 150] on input "10" at bounding box center [463, 152] width 31 height 16
type input "1"
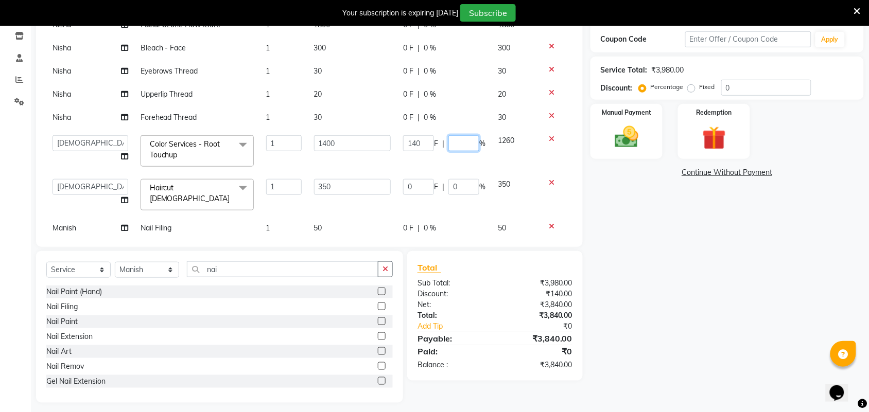
scroll to position [0, 0]
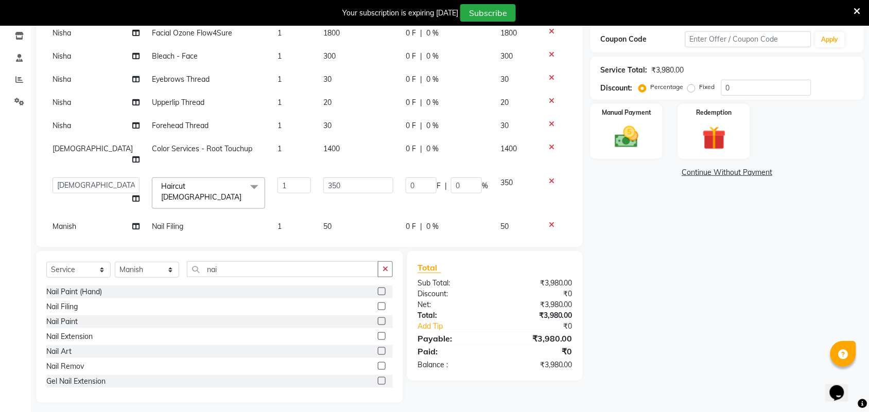
click at [680, 243] on div "Name: Ms Meenu Varma Membership: No Active Membership Total Visits: 18 Card on …" at bounding box center [730, 166] width 281 height 474
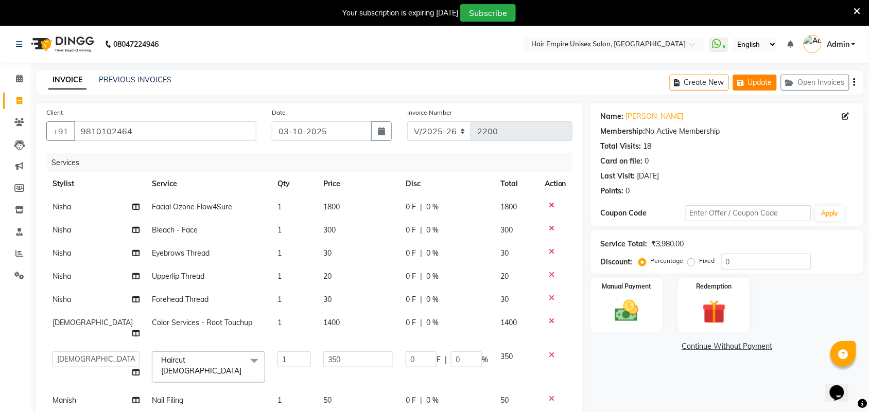
click at [763, 88] on button "Update" at bounding box center [755, 83] width 44 height 16
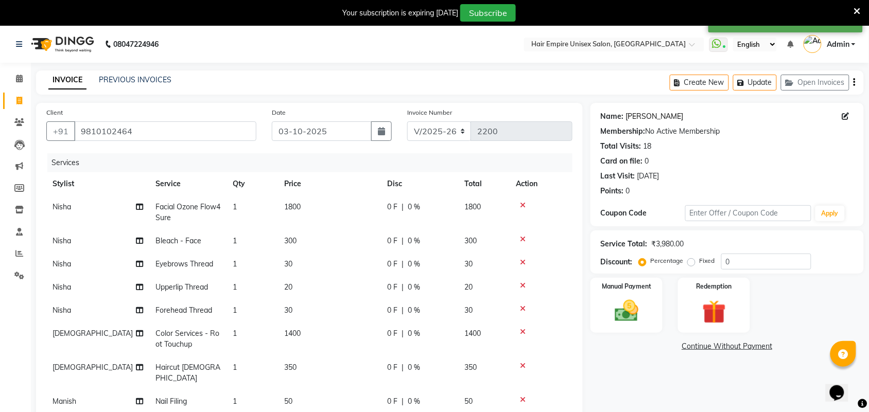
click at [645, 114] on link "[PERSON_NAME]" at bounding box center [655, 116] width 58 height 11
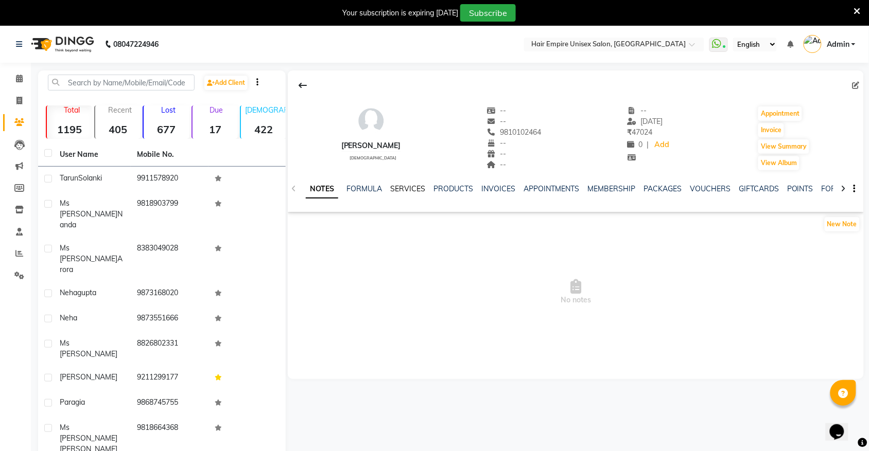
click at [403, 187] on link "SERVICES" at bounding box center [407, 188] width 35 height 9
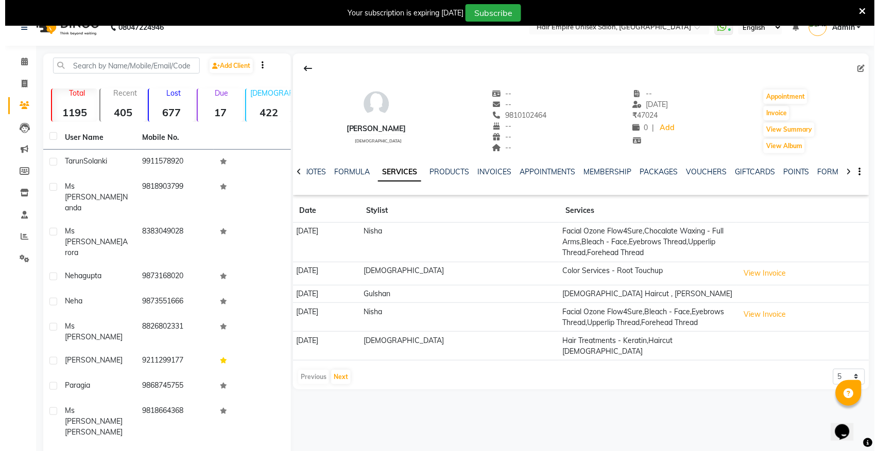
scroll to position [26, 0]
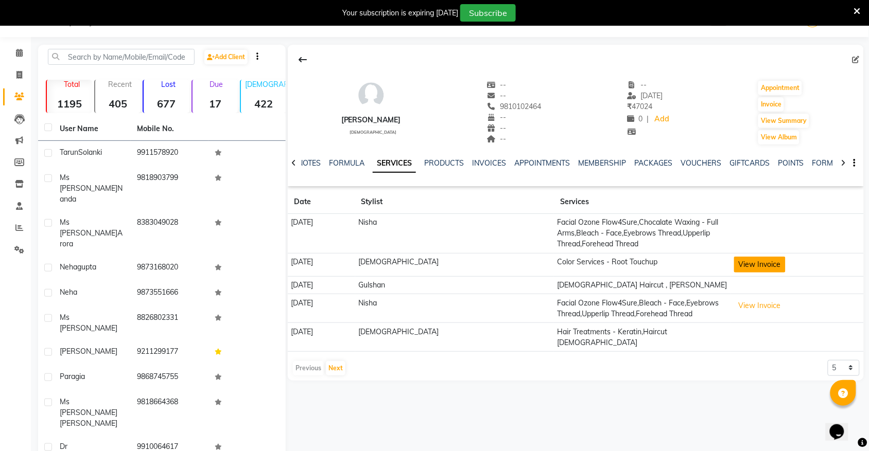
click at [749, 269] on button "View Invoice" at bounding box center [759, 265] width 51 height 16
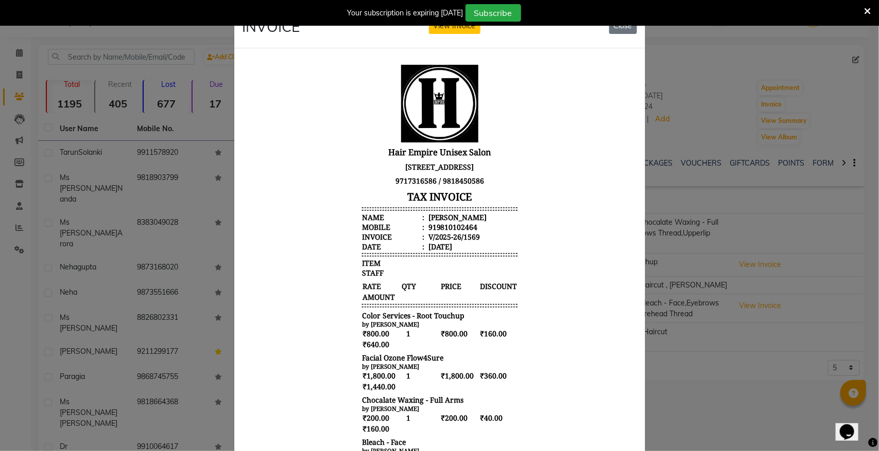
scroll to position [0, 0]
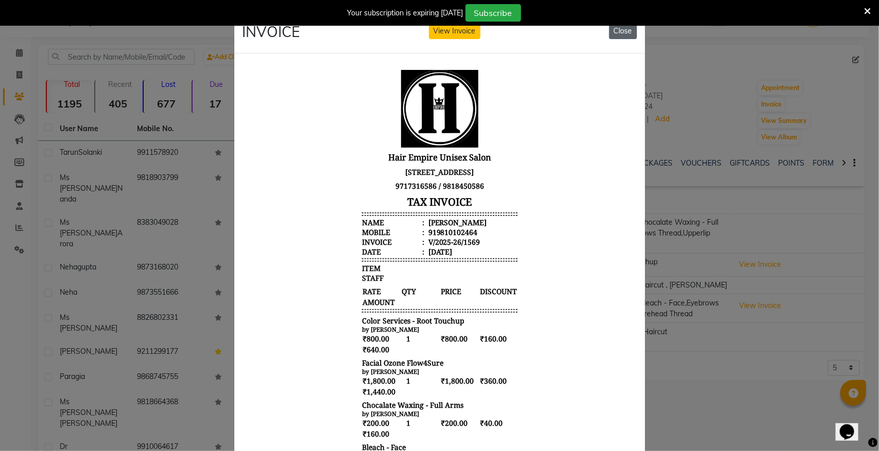
drag, startPoint x: 621, startPoint y: 28, endPoint x: 378, endPoint y: 59, distance: 245.4
click at [621, 28] on button "Close" at bounding box center [623, 31] width 28 height 16
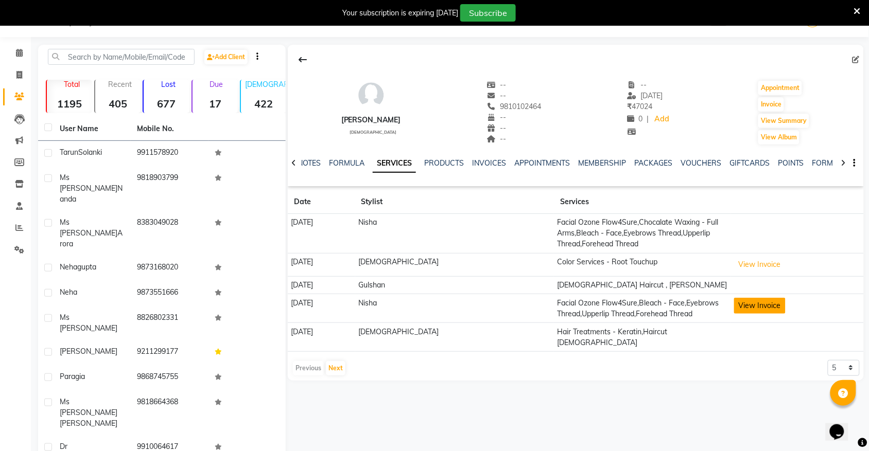
click at [735, 302] on button "View Invoice" at bounding box center [759, 306] width 51 height 16
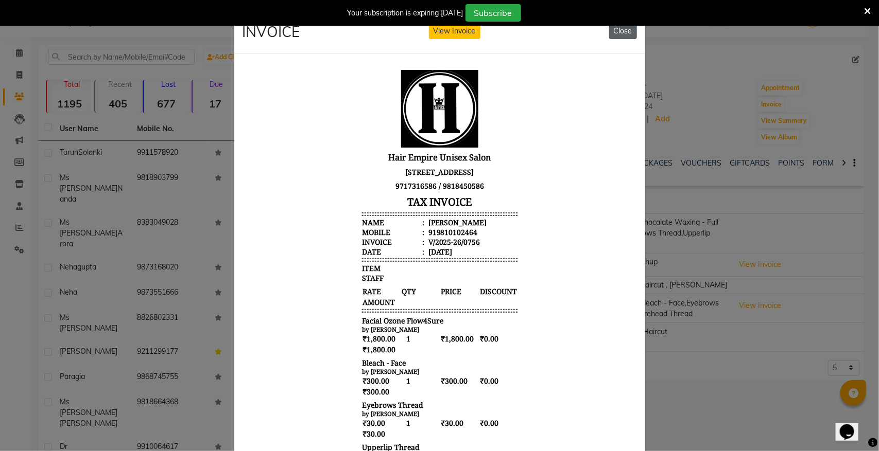
click at [623, 32] on button "Close" at bounding box center [623, 31] width 28 height 16
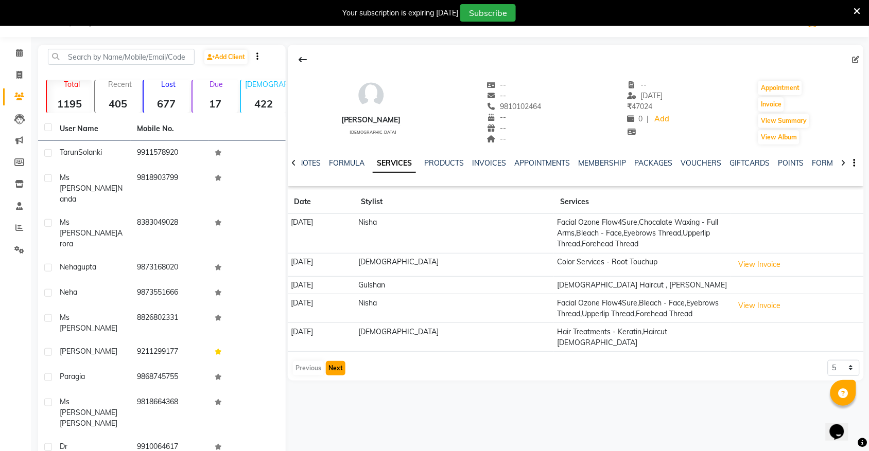
click at [329, 363] on button "Next" at bounding box center [336, 368] width 20 height 14
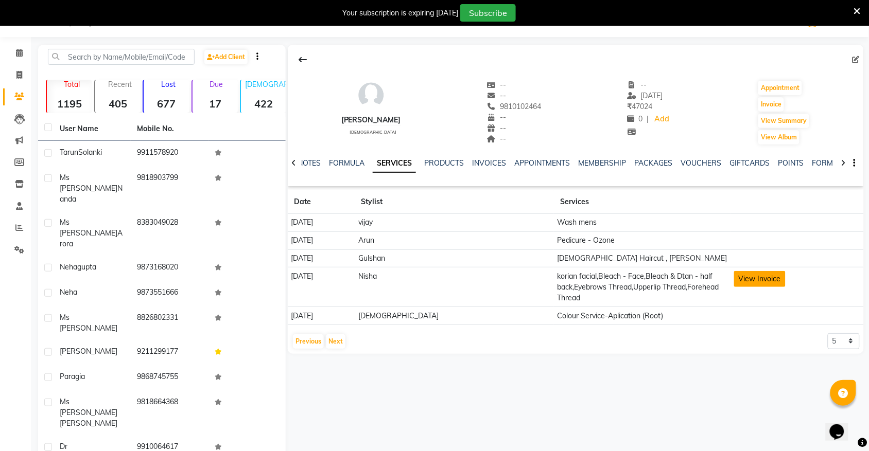
click at [734, 281] on button "View Invoice" at bounding box center [759, 279] width 51 height 16
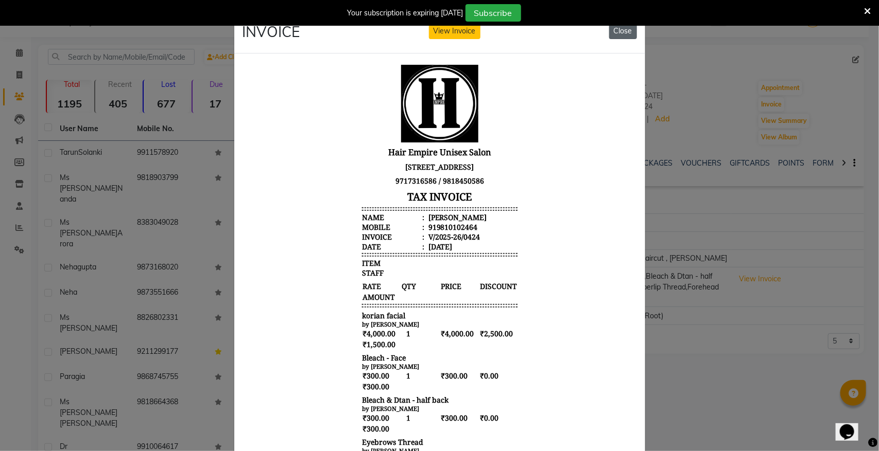
click at [613, 32] on button "Close" at bounding box center [623, 31] width 28 height 16
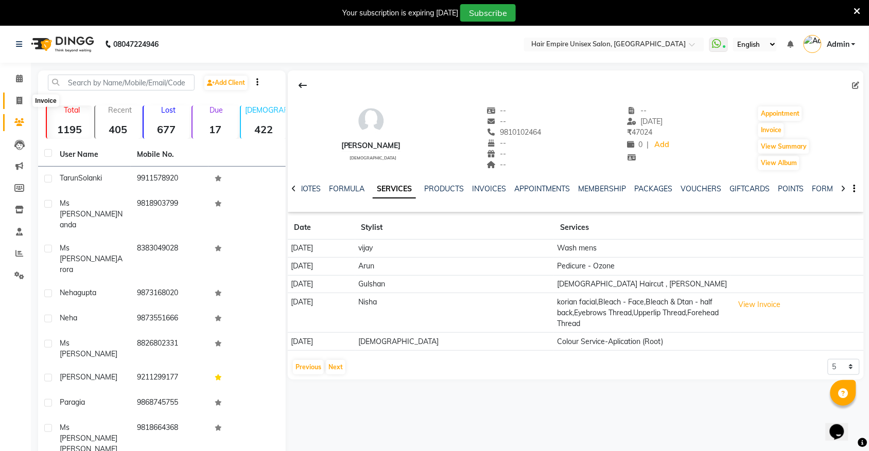
click at [14, 101] on span at bounding box center [19, 101] width 18 height 12
select select "service"
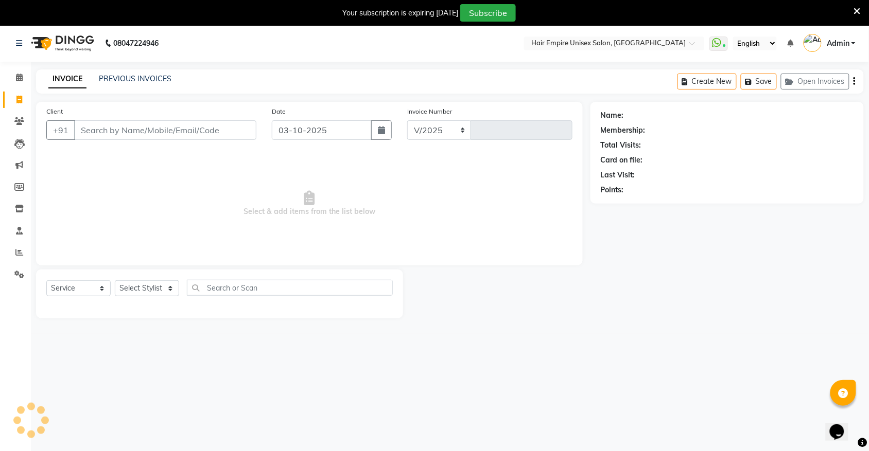
select select "5055"
type input "2200"
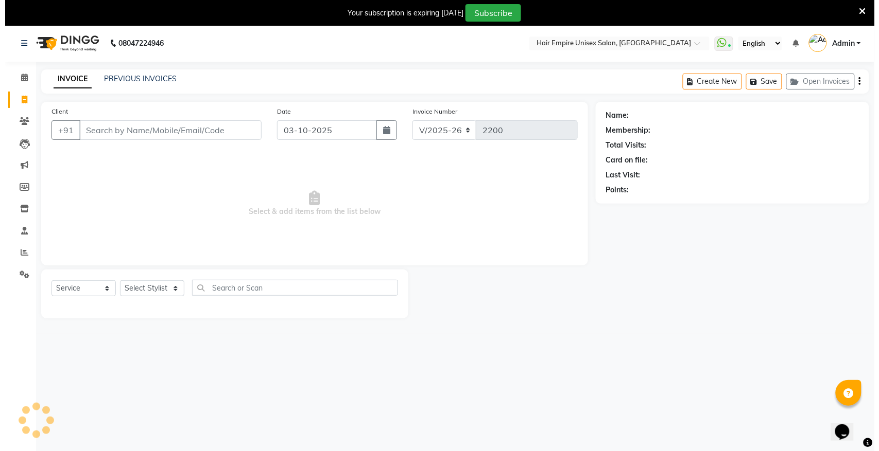
scroll to position [26, 0]
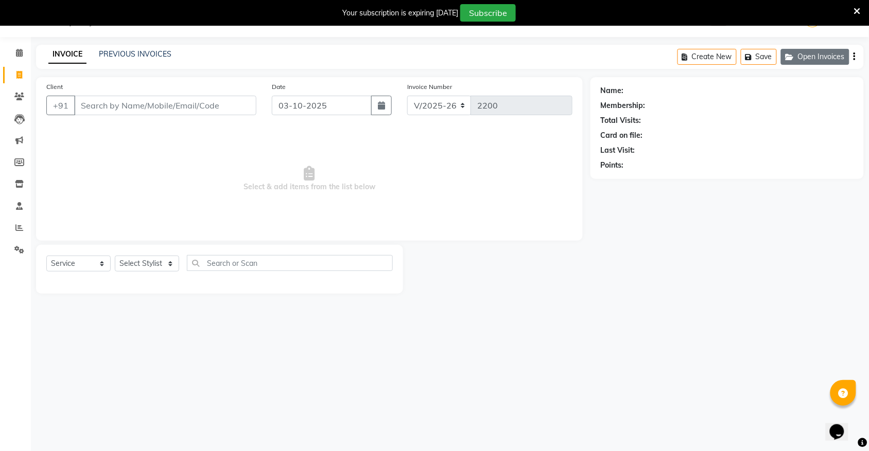
click at [814, 63] on button "Open Invoices" at bounding box center [815, 57] width 68 height 16
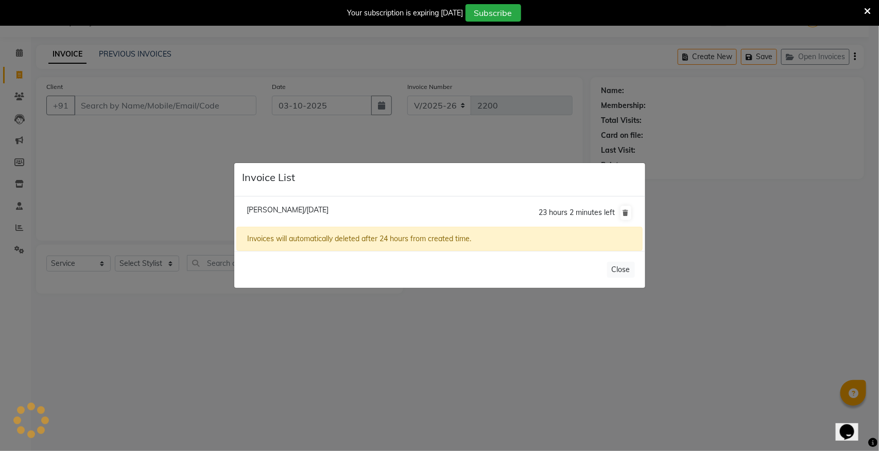
click at [292, 213] on span "[PERSON_NAME]/[DATE]" at bounding box center [288, 209] width 82 height 9
type input "9810102464"
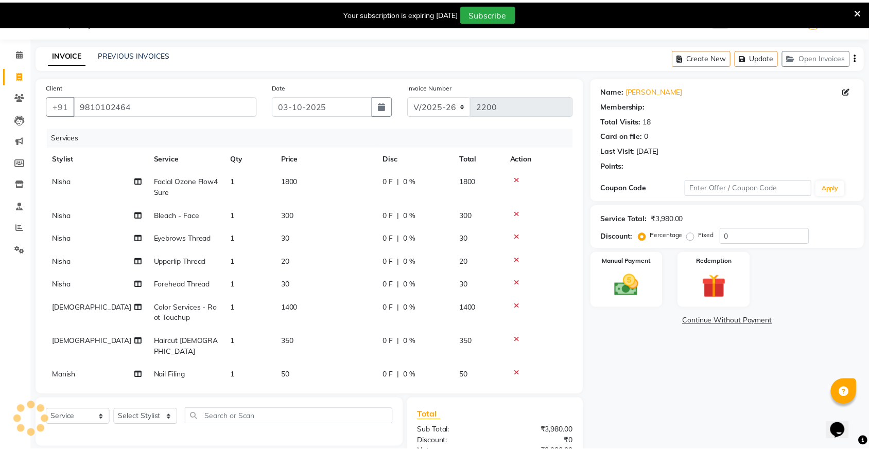
scroll to position [118, 0]
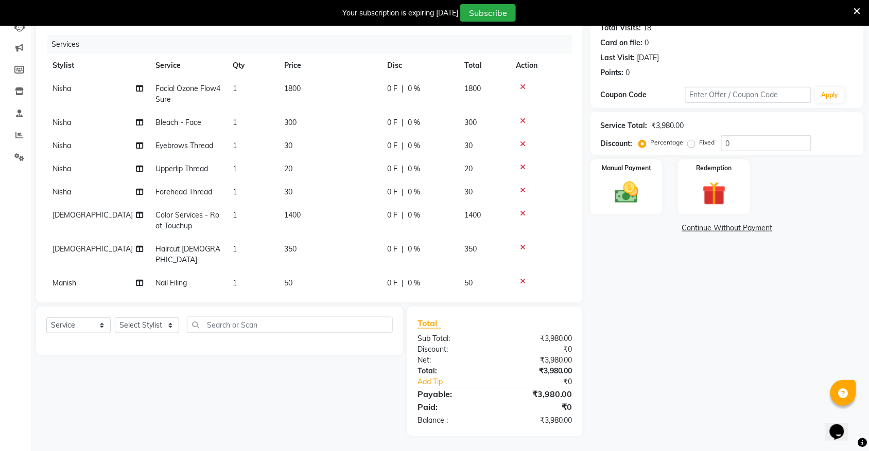
click at [300, 274] on td "50" at bounding box center [329, 283] width 103 height 23
select select "89725"
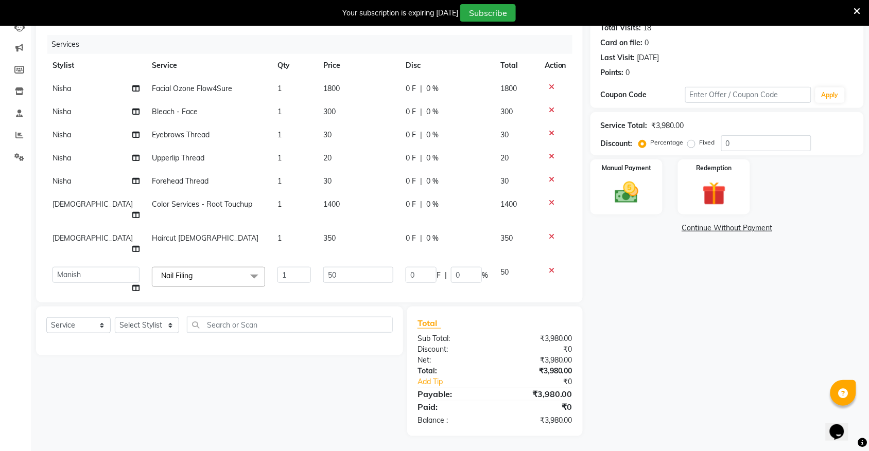
click at [336, 265] on td "50" at bounding box center [358, 280] width 82 height 39
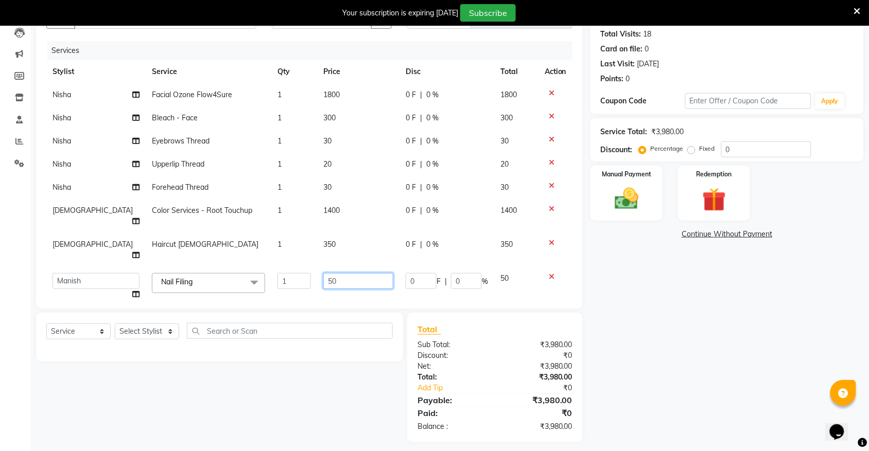
click at [341, 273] on input "50" at bounding box center [358, 281] width 70 height 16
type input "5"
type input "50"
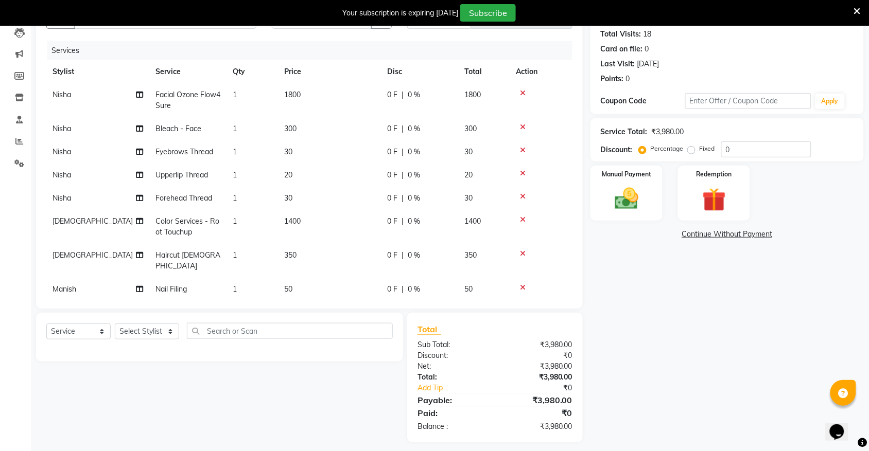
click at [338, 281] on td "50" at bounding box center [329, 289] width 103 height 23
select select "89725"
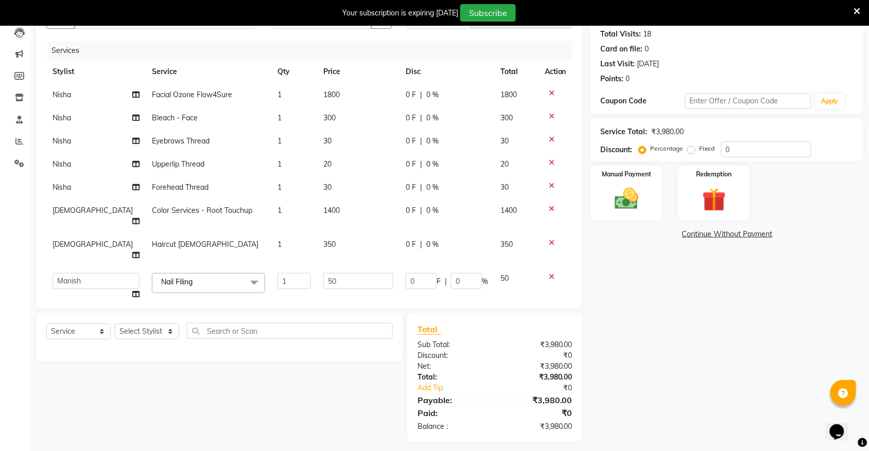
click at [426, 210] on span "0 %" at bounding box center [432, 210] width 12 height 11
select select "31821"
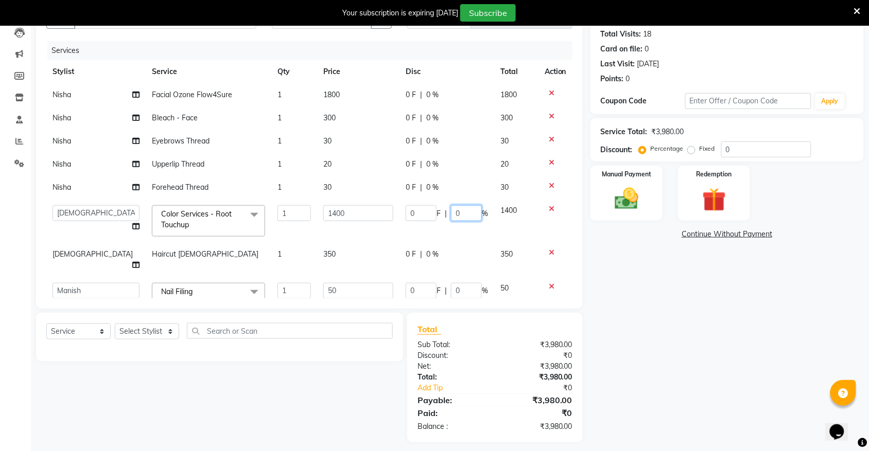
click at [451, 214] on input "0" at bounding box center [466, 213] width 31 height 16
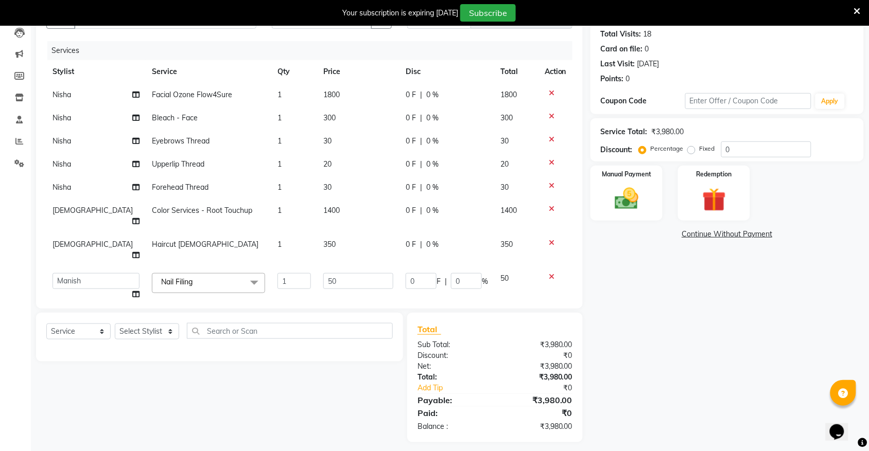
click at [353, 213] on td "1400" at bounding box center [358, 216] width 82 height 34
select select "31821"
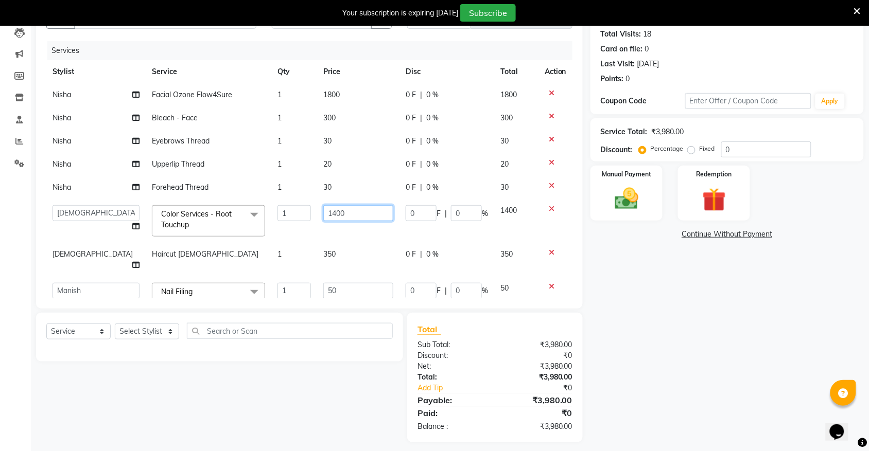
click at [358, 214] on input "1400" at bounding box center [358, 213] width 70 height 16
type input "1"
type input "1200"
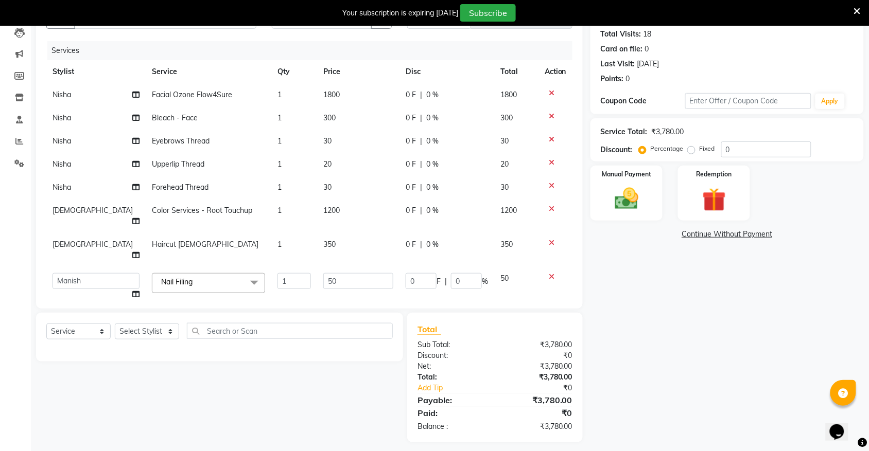
click at [353, 235] on tbody "Nisha Facial Ozone Flow4Sure 1 1800 0 F | 0 % 1800 [PERSON_NAME] - Face 1 300 0…" at bounding box center [309, 194] width 526 height 223
click at [340, 206] on td "1200" at bounding box center [358, 216] width 82 height 34
select select "31821"
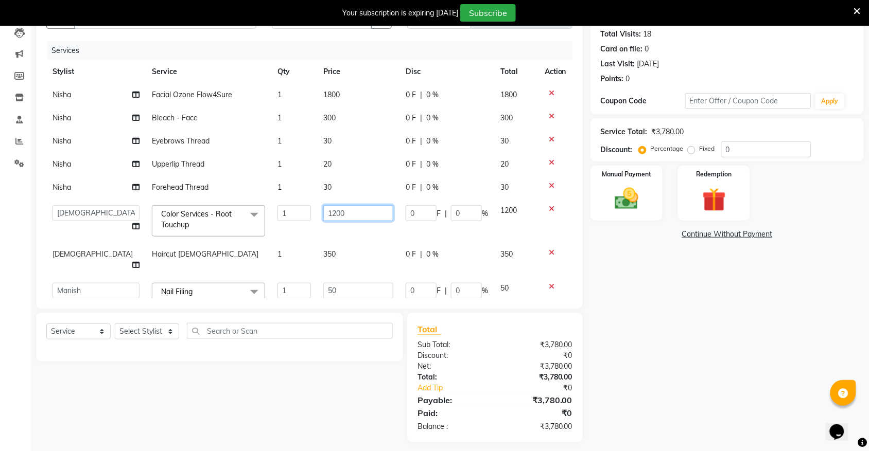
click at [345, 212] on input "1200" at bounding box center [358, 213] width 70 height 16
type input "1"
type input "1000"
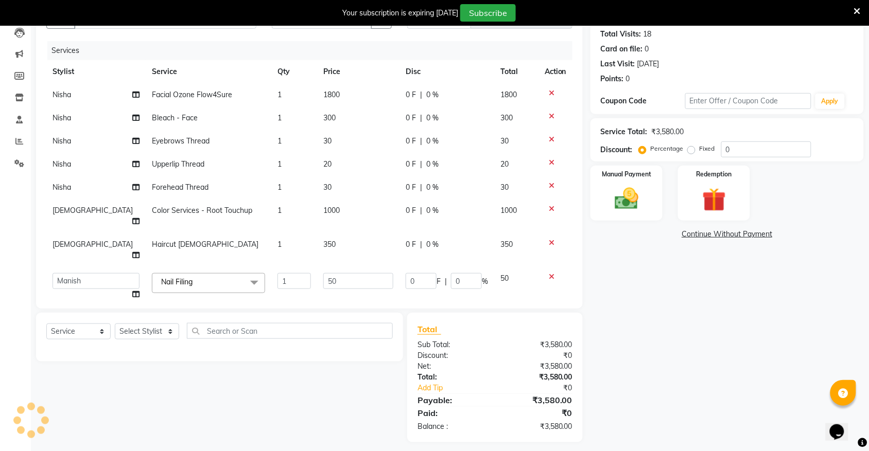
click at [356, 243] on td "350" at bounding box center [358, 250] width 82 height 34
select select "31821"
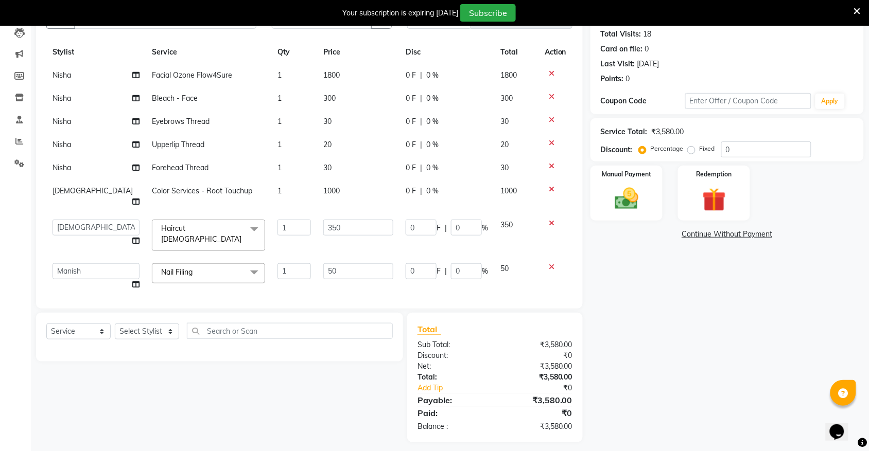
scroll to position [118, 0]
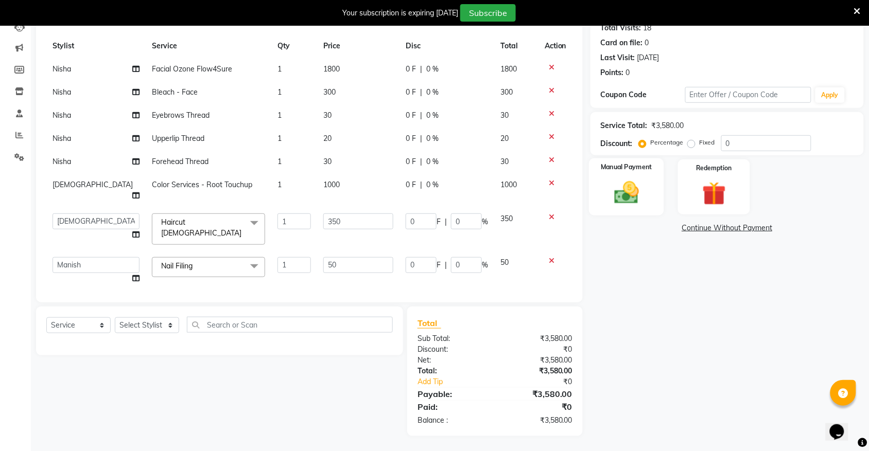
click at [632, 199] on img at bounding box center [626, 193] width 40 height 28
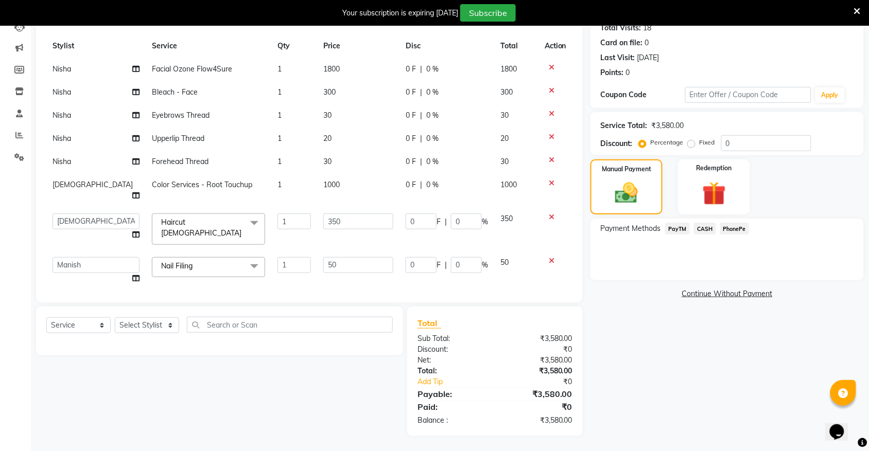
click at [707, 230] on span "CASH" at bounding box center [705, 229] width 22 height 12
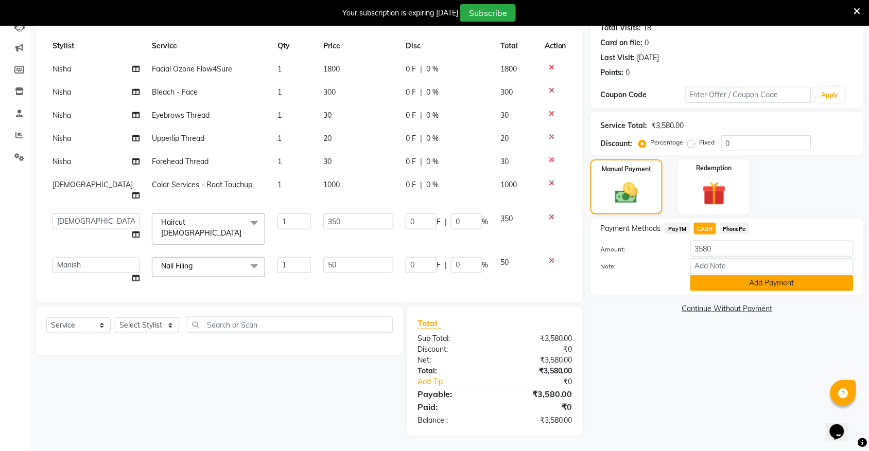
click at [729, 283] on button "Add Payment" at bounding box center [771, 283] width 163 height 16
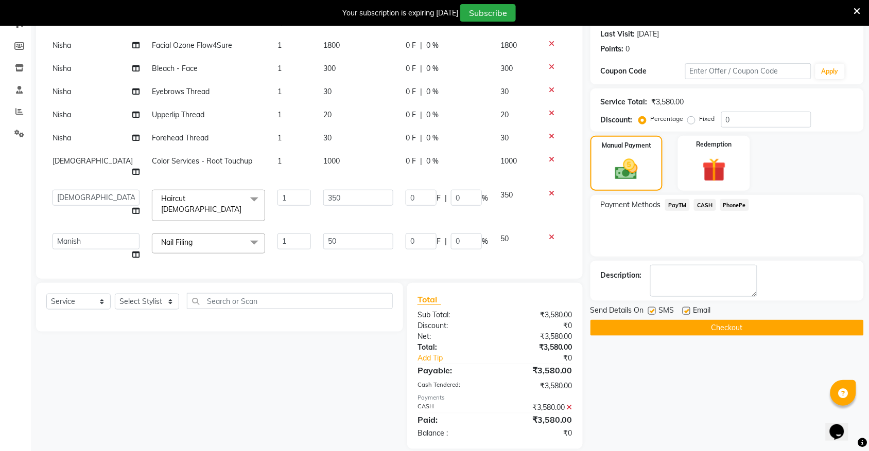
scroll to position [155, 0]
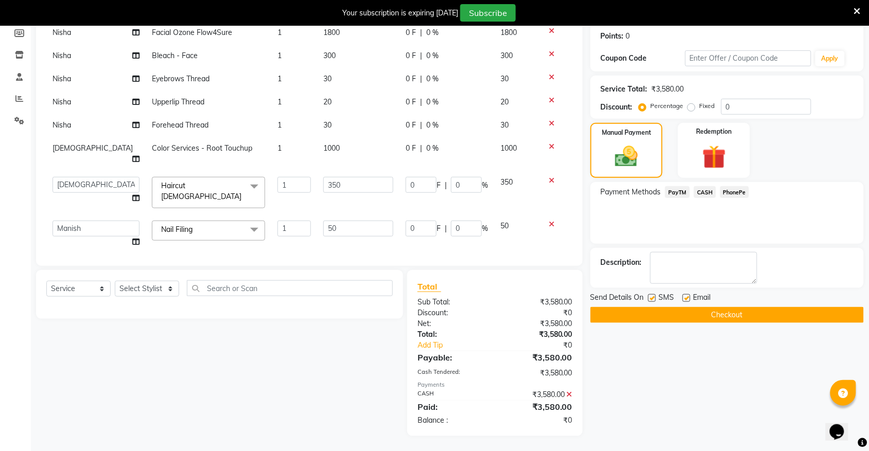
click at [720, 319] on button "Checkout" at bounding box center [726, 315] width 273 height 16
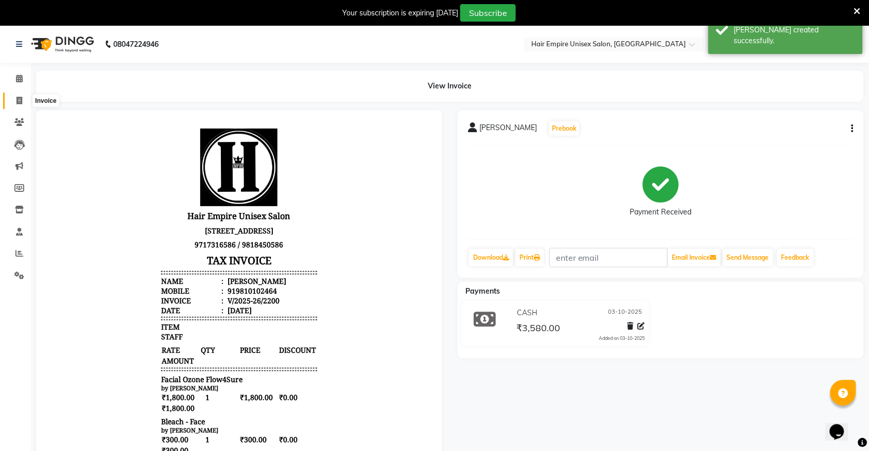
click at [21, 103] on icon at bounding box center [19, 101] width 6 height 8
select select "service"
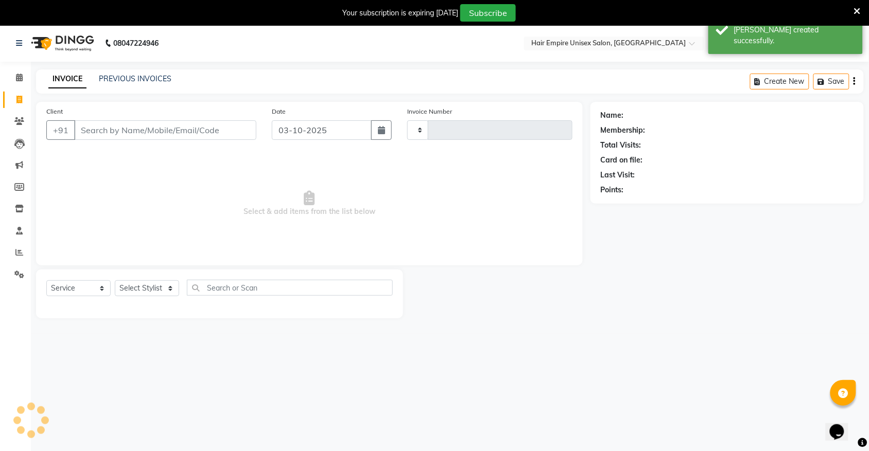
type input "2201"
select select "5055"
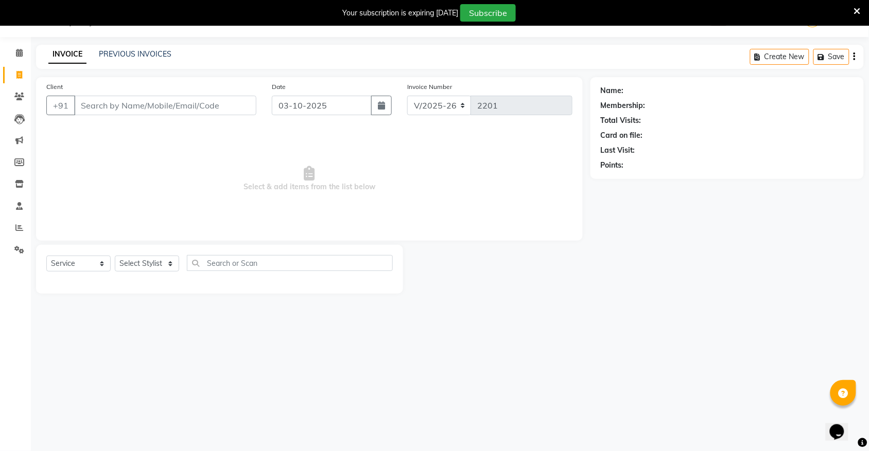
click at [127, 111] on input "Client" at bounding box center [165, 106] width 182 height 20
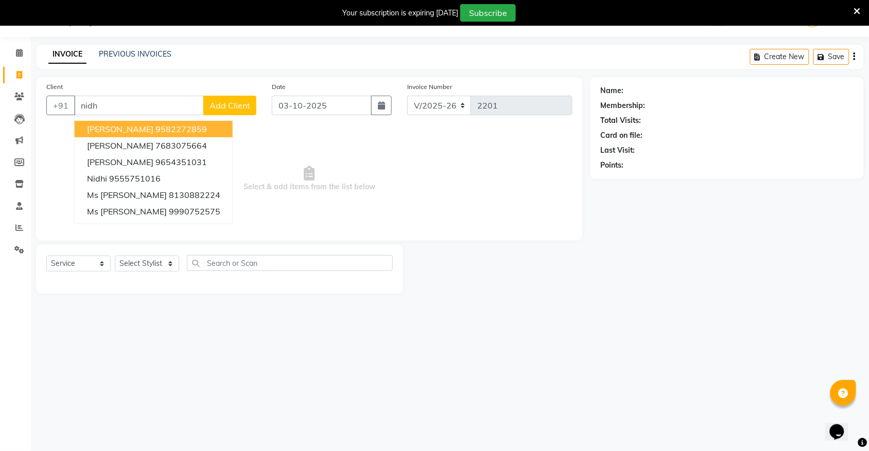
click at [125, 134] on span "[PERSON_NAME]" at bounding box center [120, 129] width 66 height 10
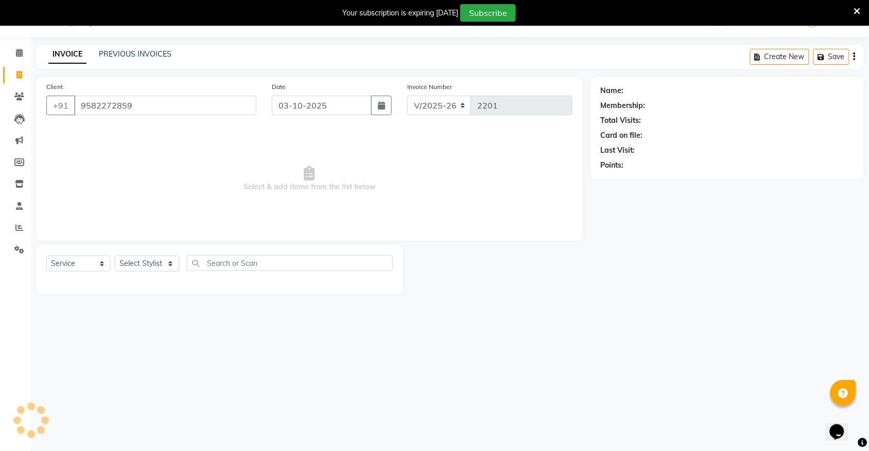
type input "9582272859"
click at [130, 256] on select "Select Stylist [PERSON_NAME] [PERSON_NAME] [PERSON_NAME] Nisha [PERSON_NAME] [P…" at bounding box center [147, 264] width 64 height 16
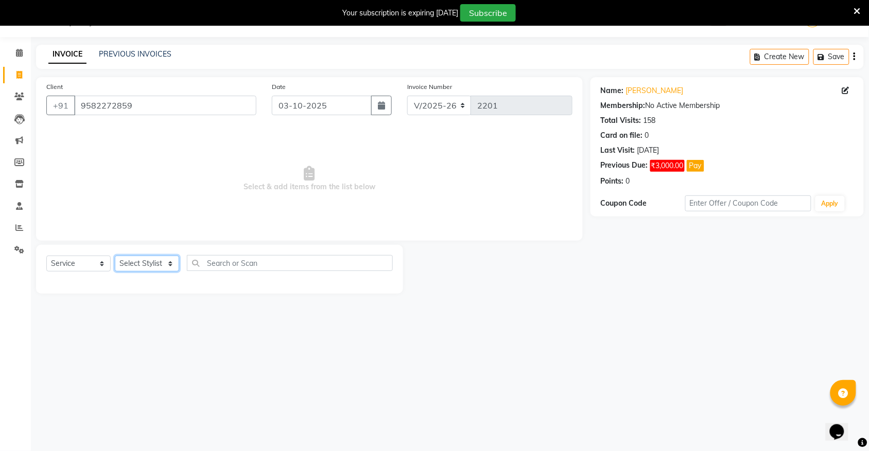
select select "31808"
click at [115, 256] on select "Select Stylist [PERSON_NAME] [PERSON_NAME] [PERSON_NAME] Nisha [PERSON_NAME] [P…" at bounding box center [147, 264] width 64 height 16
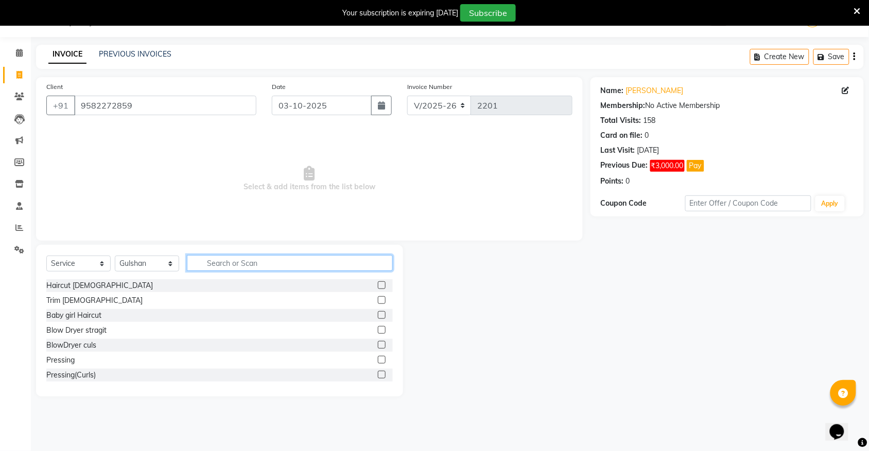
click at [229, 261] on input "text" at bounding box center [290, 263] width 206 height 16
type input "g"
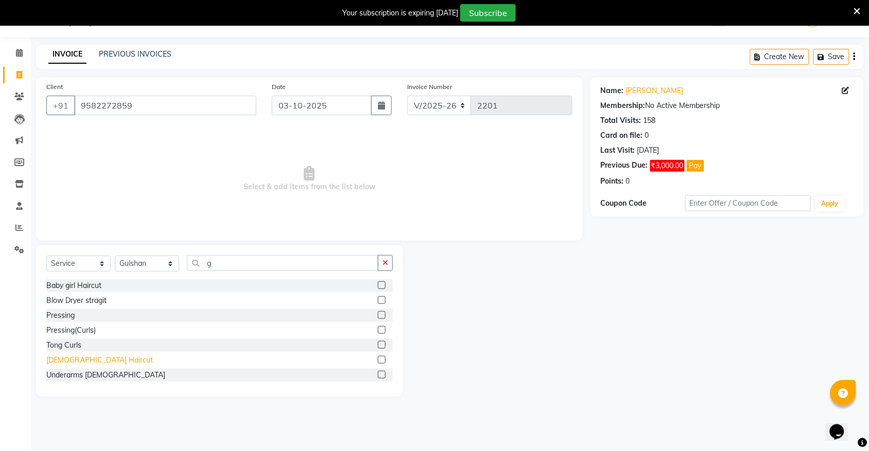
click at [88, 359] on div "[DEMOGRAPHIC_DATA] Haircut" at bounding box center [99, 360] width 107 height 11
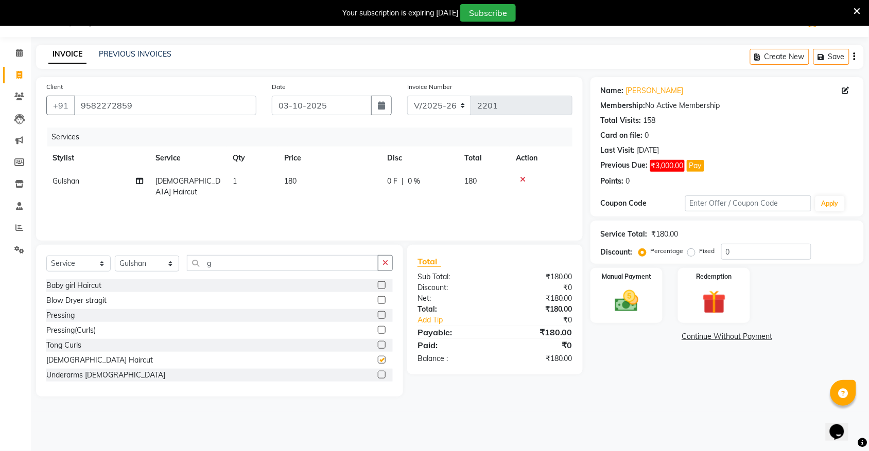
checkbox input "false"
click at [142, 256] on select "Select Stylist [PERSON_NAME] [PERSON_NAME] [PERSON_NAME] Nisha [PERSON_NAME] [P…" at bounding box center [147, 264] width 64 height 16
select select "81007"
click at [115, 256] on select "Select Stylist [PERSON_NAME] [PERSON_NAME] [PERSON_NAME] Nisha [PERSON_NAME] [P…" at bounding box center [147, 264] width 64 height 16
click at [388, 268] on button "button" at bounding box center [385, 263] width 15 height 16
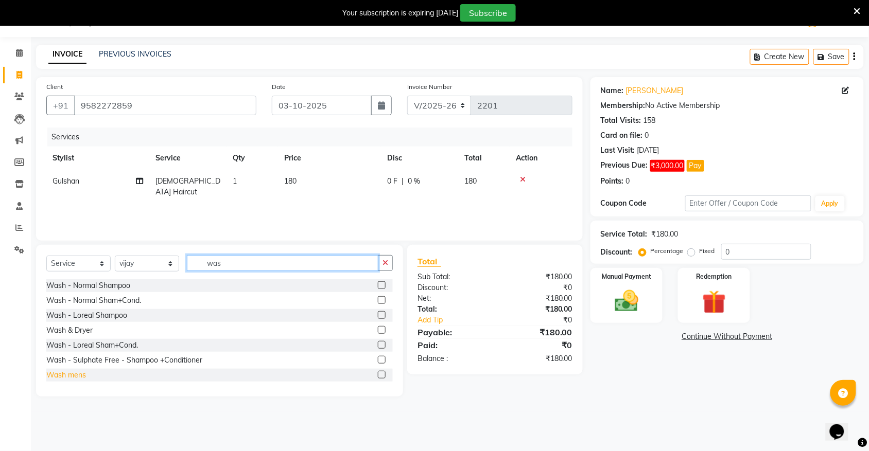
type input "was"
click at [78, 377] on div "Wash mens" at bounding box center [66, 375] width 40 height 11
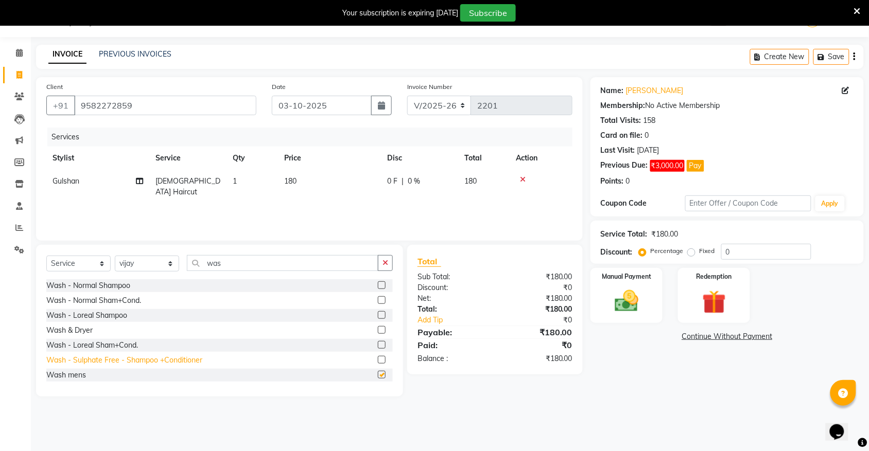
checkbox input "false"
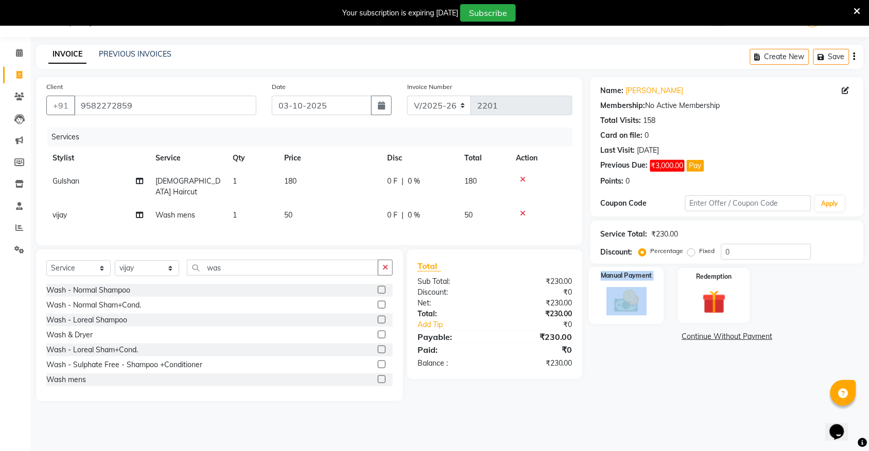
drag, startPoint x: 650, startPoint y: 286, endPoint x: 644, endPoint y: 288, distance: 6.2
click at [644, 288] on div "Manual Payment" at bounding box center [626, 296] width 75 height 58
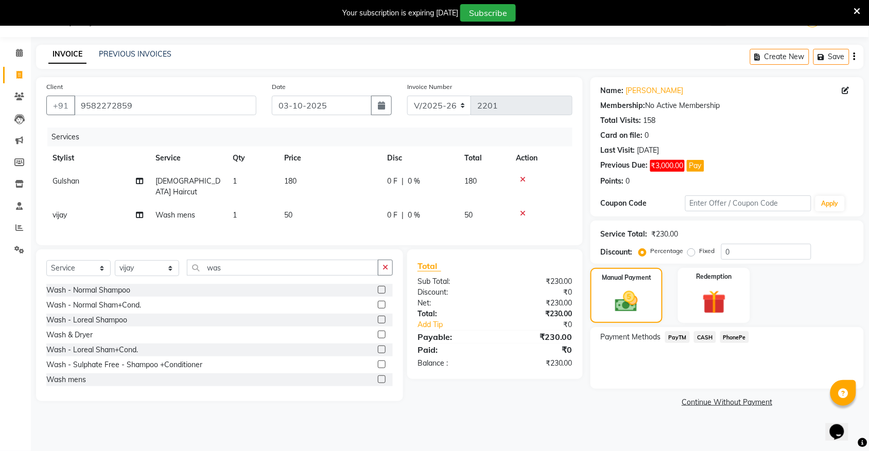
click at [703, 335] on span "CASH" at bounding box center [705, 337] width 22 height 12
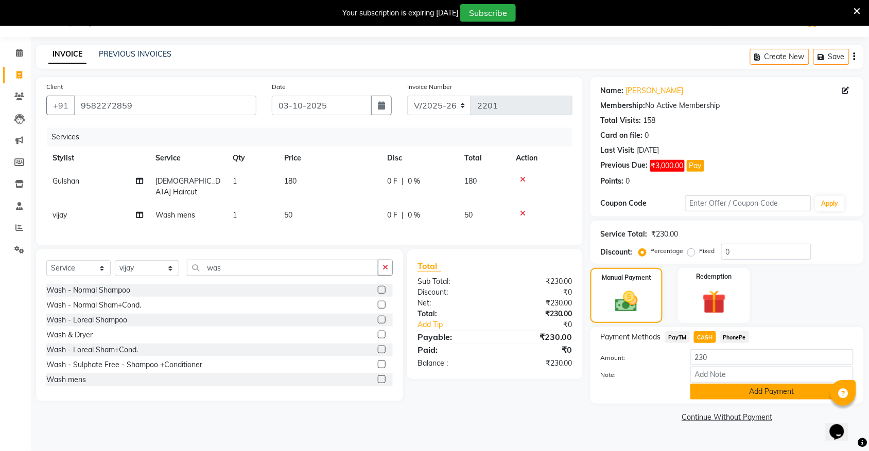
click at [724, 391] on button "Add Payment" at bounding box center [771, 392] width 163 height 16
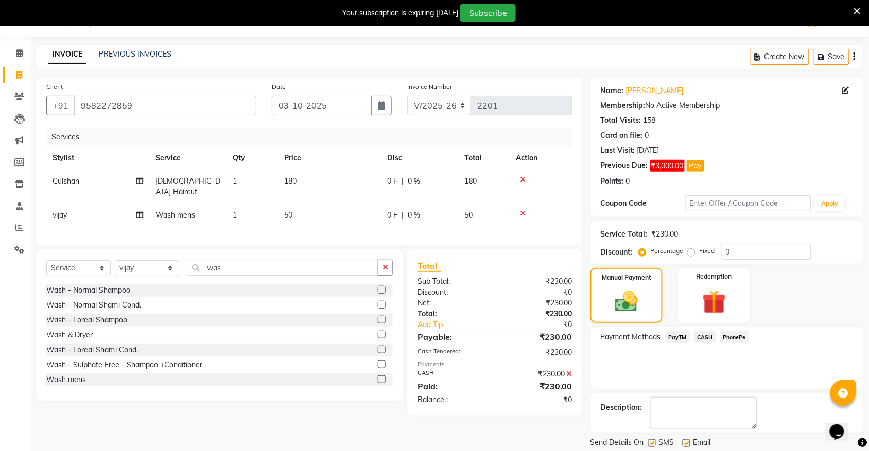
scroll to position [59, 0]
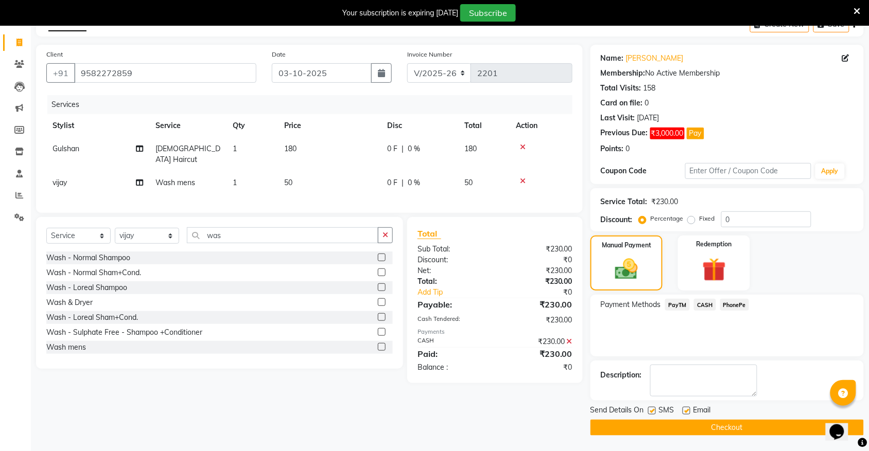
click at [719, 429] on button "Checkout" at bounding box center [726, 428] width 273 height 16
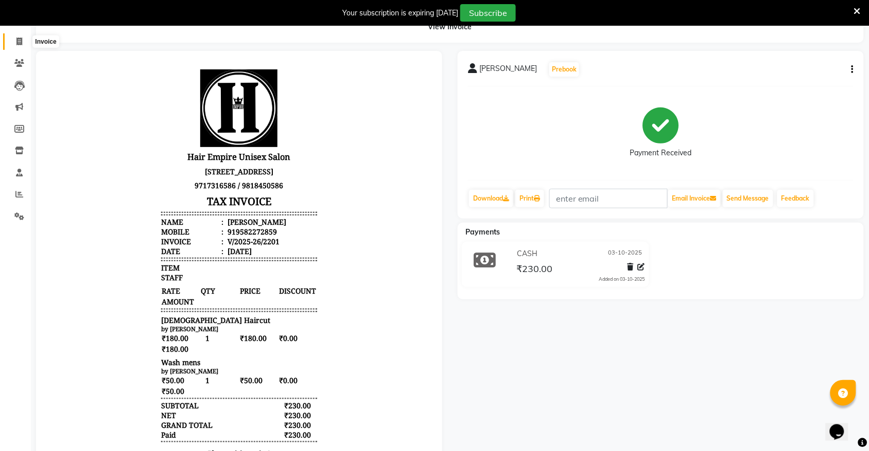
click at [19, 37] on span at bounding box center [19, 42] width 18 height 12
select select "service"
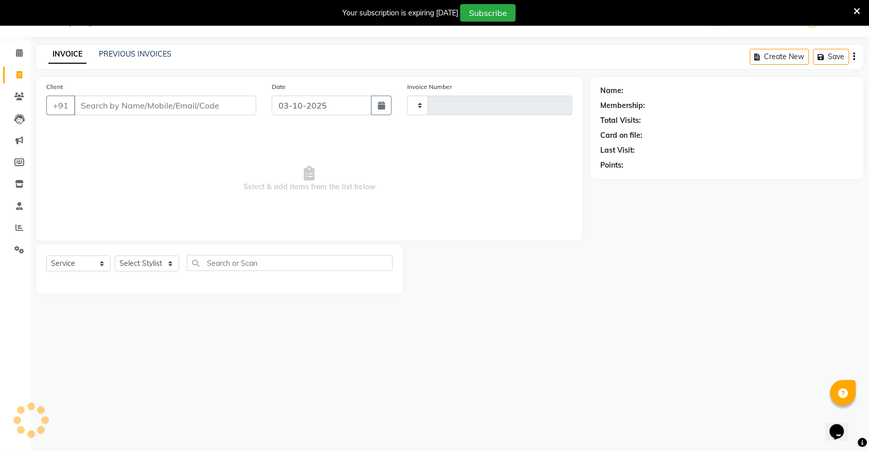
scroll to position [26, 0]
type input "2202"
select select "5055"
click at [13, 49] on span at bounding box center [19, 53] width 18 height 12
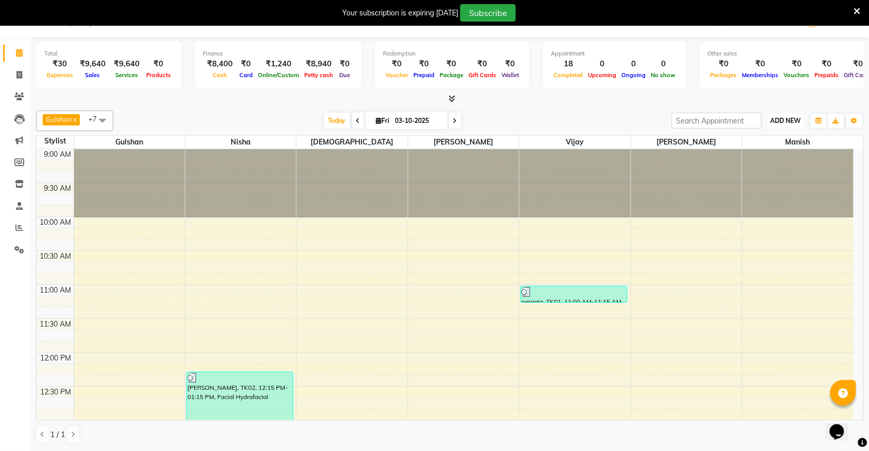
click at [789, 126] on button "ADD NEW Toggle Dropdown" at bounding box center [786, 121] width 36 height 14
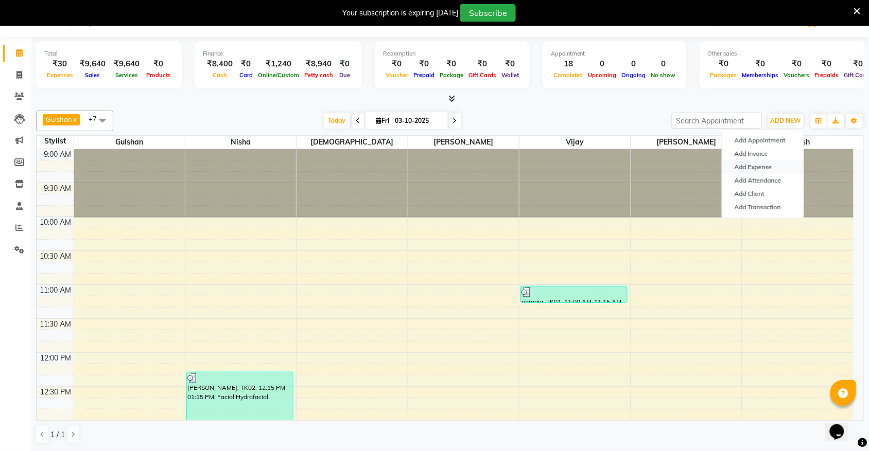
click at [771, 170] on link "Add Expense" at bounding box center [762, 167] width 81 height 13
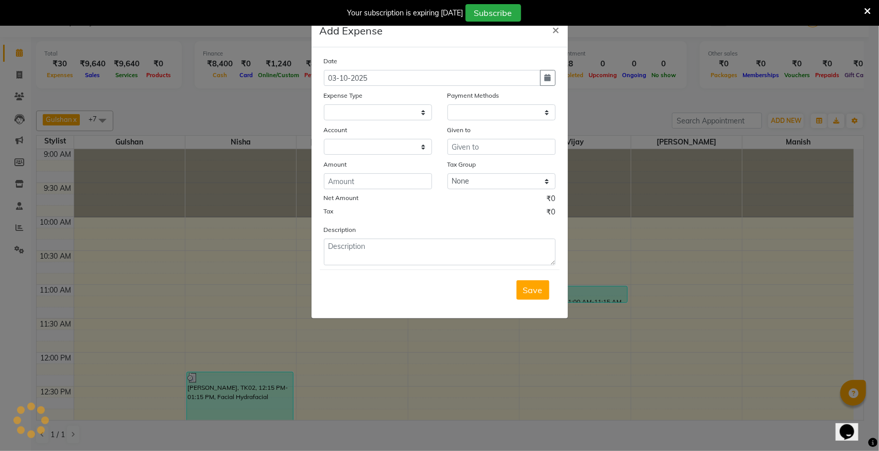
select select "1"
select select "3957"
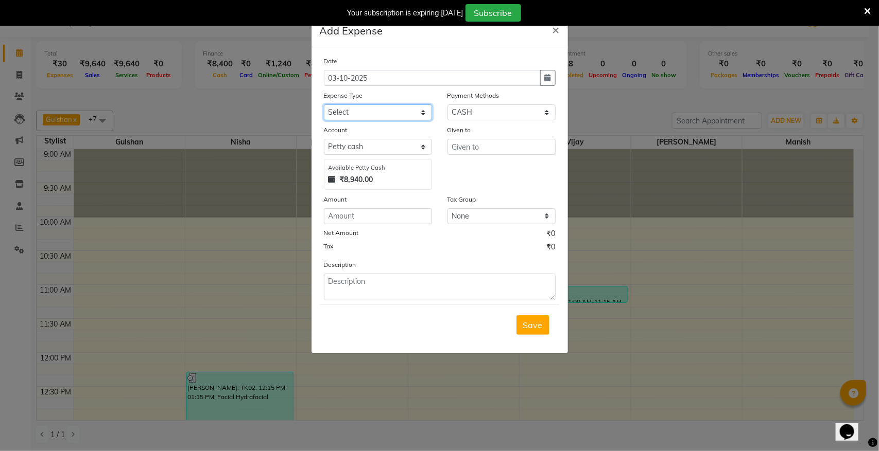
click at [397, 116] on select "Select Advance Salary Bank charges Cash transfer to bank donation Electricity B…" at bounding box center [378, 112] width 108 height 16
select select "8829"
click at [324, 104] on select "Select Advance Salary Bank charges Cash transfer to bank donation Electricity B…" at bounding box center [378, 112] width 108 height 16
click at [482, 142] on input "text" at bounding box center [501, 147] width 108 height 16
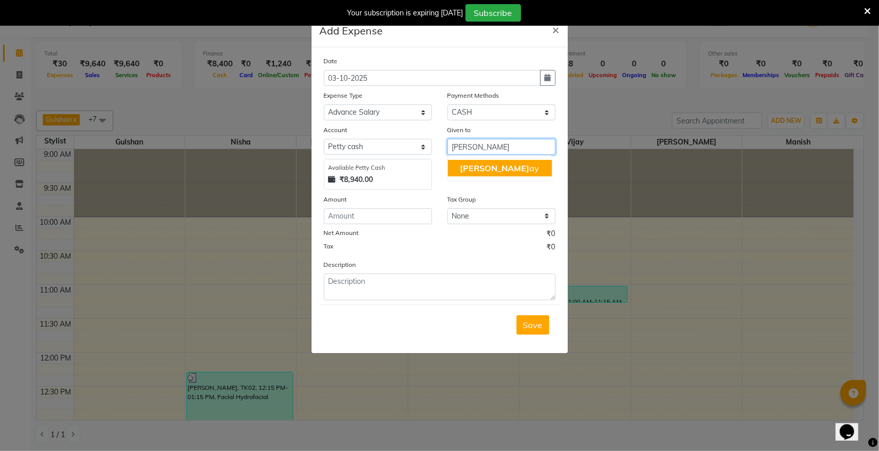
click at [477, 161] on button "[PERSON_NAME]" at bounding box center [500, 168] width 104 height 16
type input "vijay"
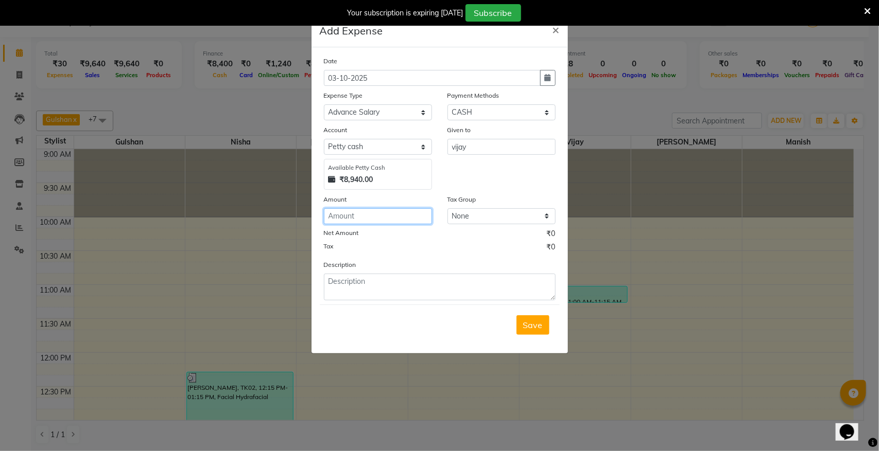
click at [422, 213] on input "number" at bounding box center [378, 216] width 108 height 16
type input "200"
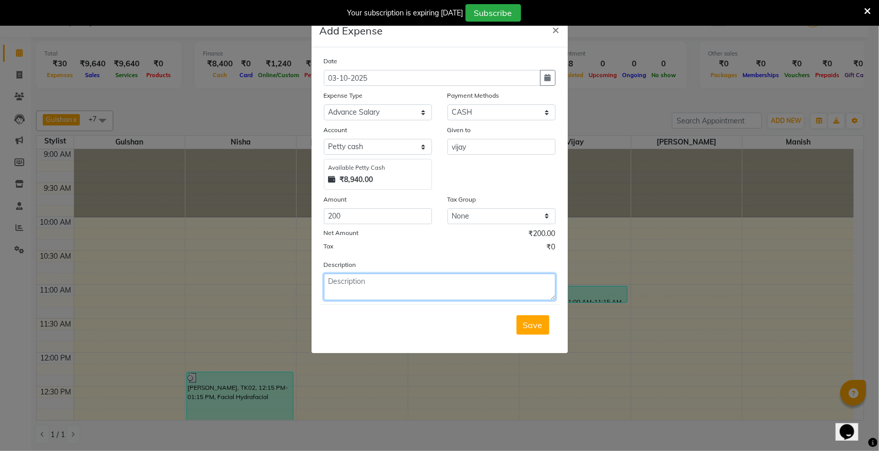
click at [382, 286] on textarea at bounding box center [440, 287] width 232 height 27
type textarea "[PERSON_NAME] adv sep 200"
click at [532, 327] on span "Save" at bounding box center [533, 325] width 20 height 10
